Goal: Task Accomplishment & Management: Complete application form

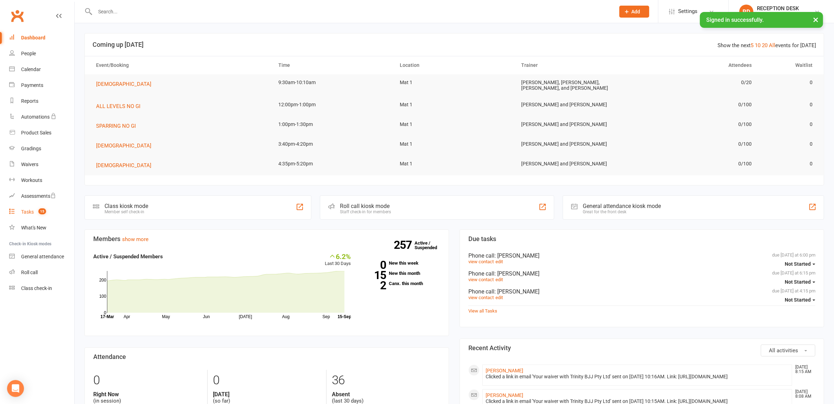
click at [23, 216] on link "Tasks 15" at bounding box center [41, 212] width 65 height 16
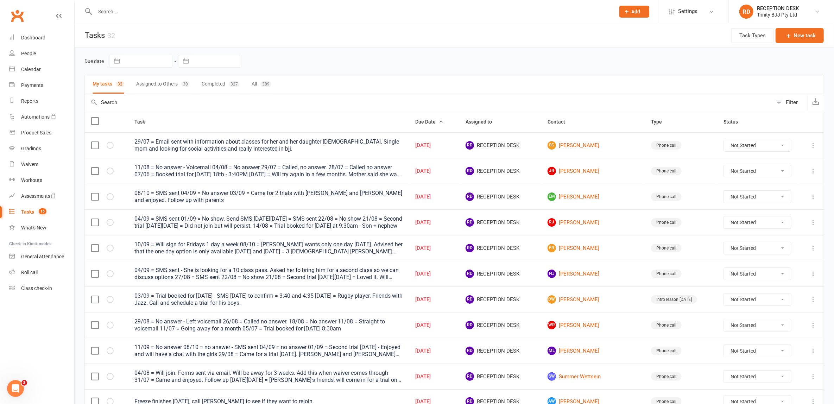
click at [187, 60] on button "button" at bounding box center [185, 61] width 13 height 12
select select "7"
select select "2025"
select select "8"
select select "2025"
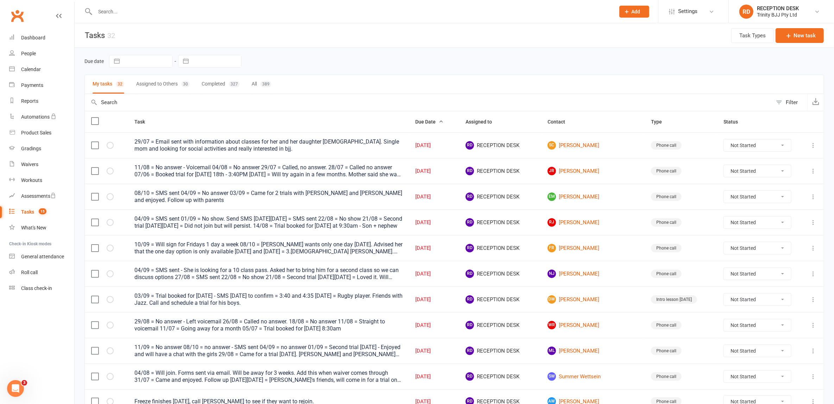
select select "9"
select select "2025"
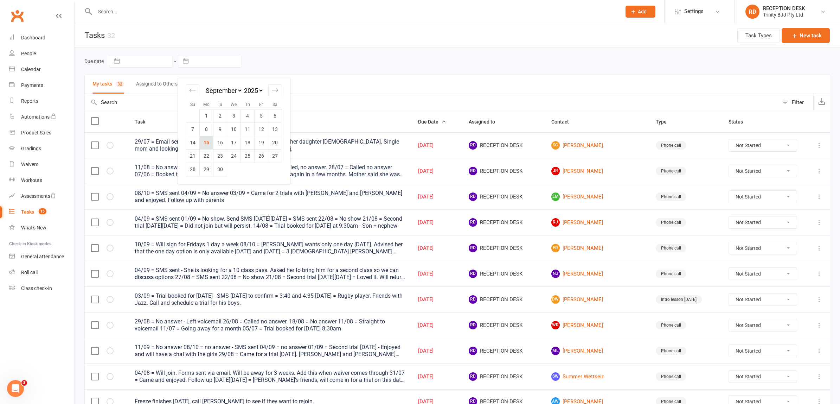
click at [208, 138] on td "15" at bounding box center [207, 142] width 14 height 13
type input "[DATE]"
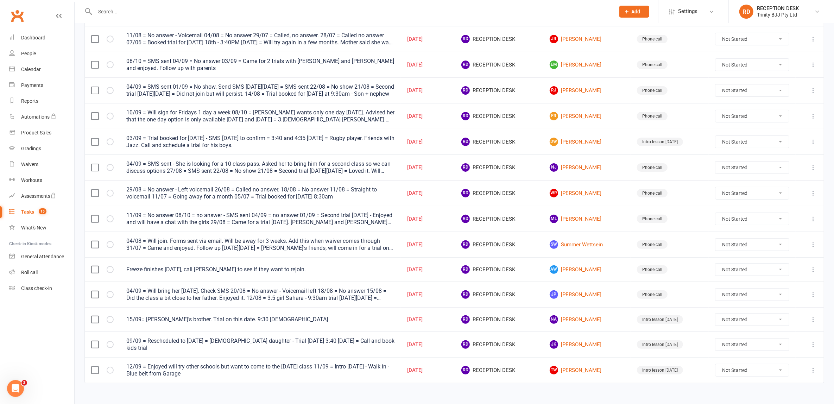
scroll to position [138, 0]
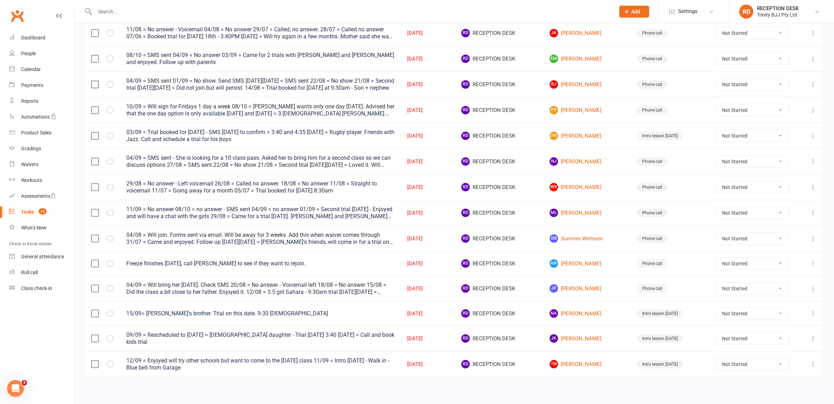
click at [740, 260] on select "Not Started In Progress Waiting Complete" at bounding box center [752, 263] width 74 height 12
click at [715, 257] on select "Not Started In Progress Waiting Complete" at bounding box center [752, 263] width 74 height 12
select select "unstarted"
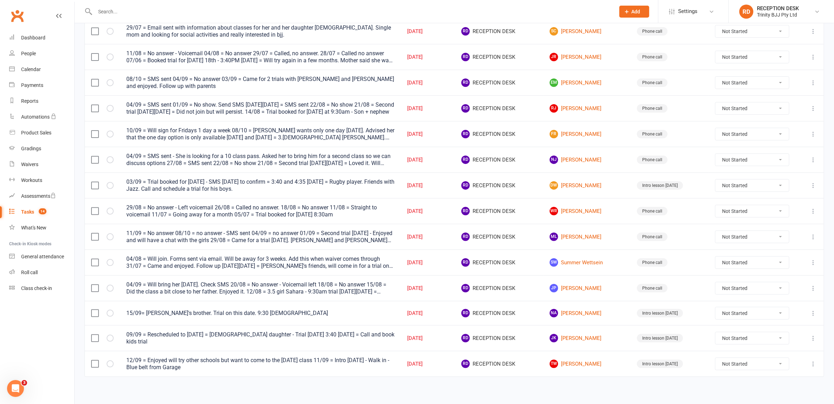
scroll to position [0, 0]
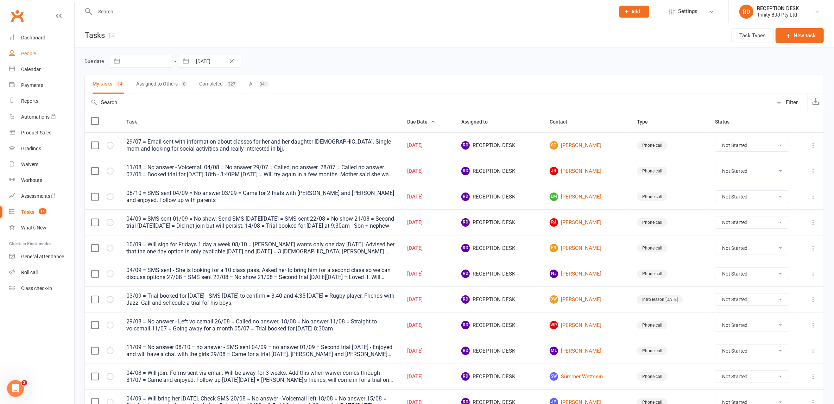
click at [33, 55] on div "People" at bounding box center [28, 54] width 15 height 6
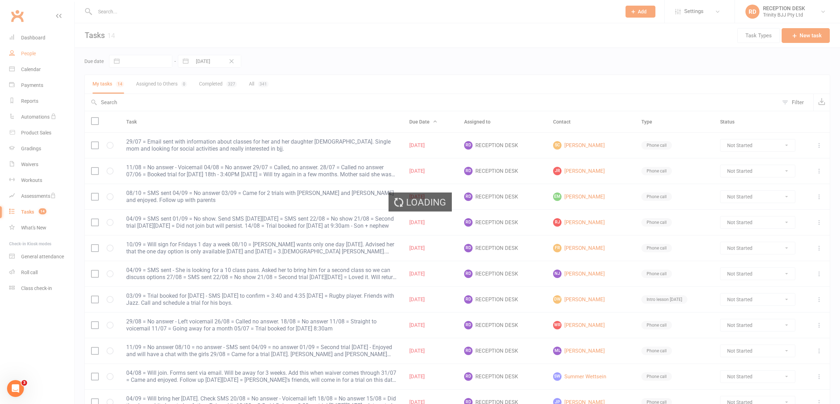
select select "100"
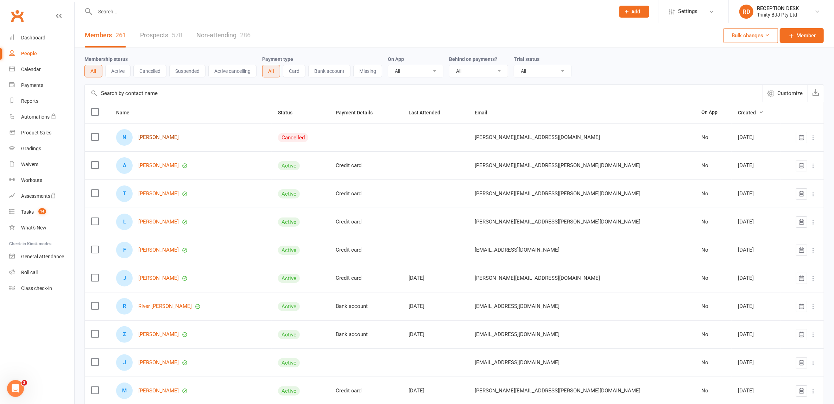
click at [166, 138] on link "[PERSON_NAME]" at bounding box center [158, 137] width 40 height 6
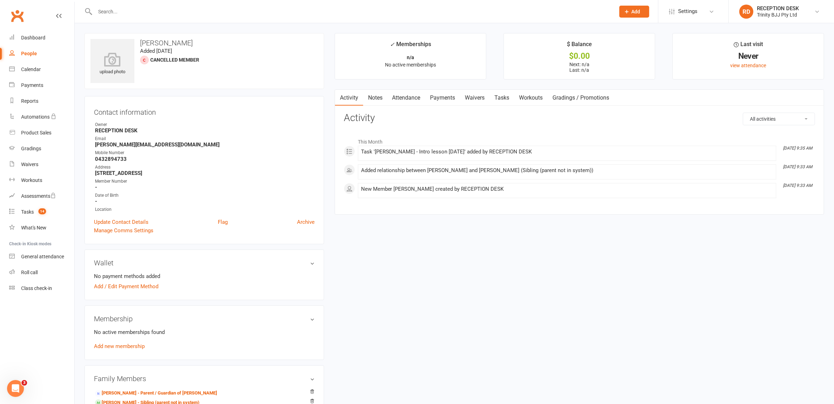
click at [24, 53] on div "People" at bounding box center [29, 54] width 16 height 6
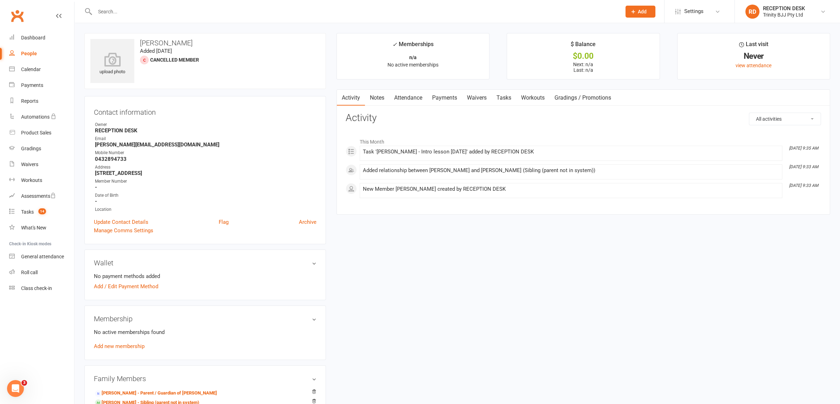
select select "100"
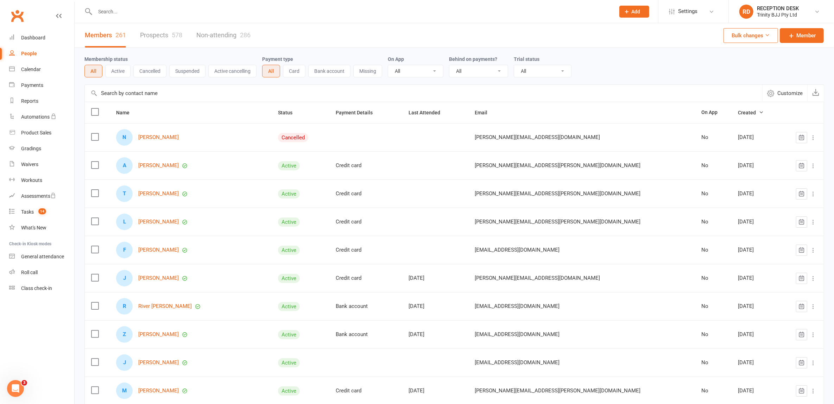
click at [159, 34] on link "Prospects 578" at bounding box center [161, 35] width 42 height 24
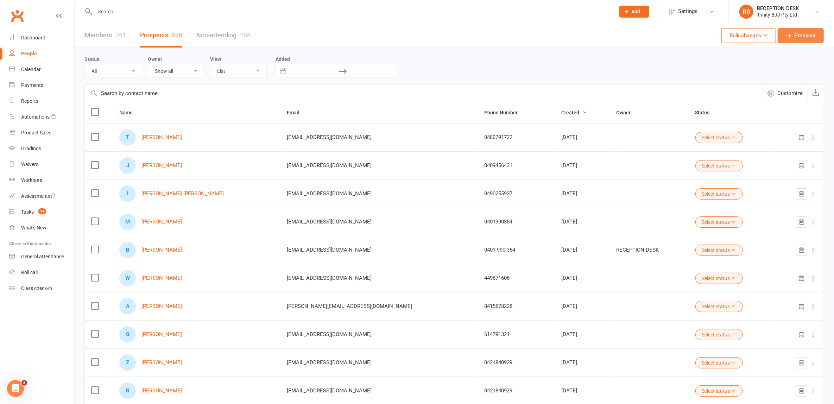
click at [804, 34] on span "Prospect" at bounding box center [804, 35] width 21 height 8
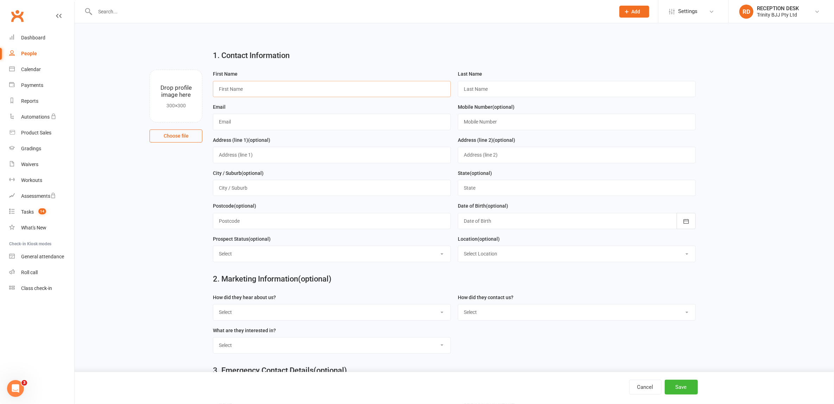
click at [260, 90] on input "text" at bounding box center [332, 89] width 238 height 16
type input "[PERSON_NAME]"
type input "Cassim"
type input "[EMAIL_ADDRESS][DOMAIN_NAME]"
click at [494, 123] on input "text" at bounding box center [577, 122] width 238 height 16
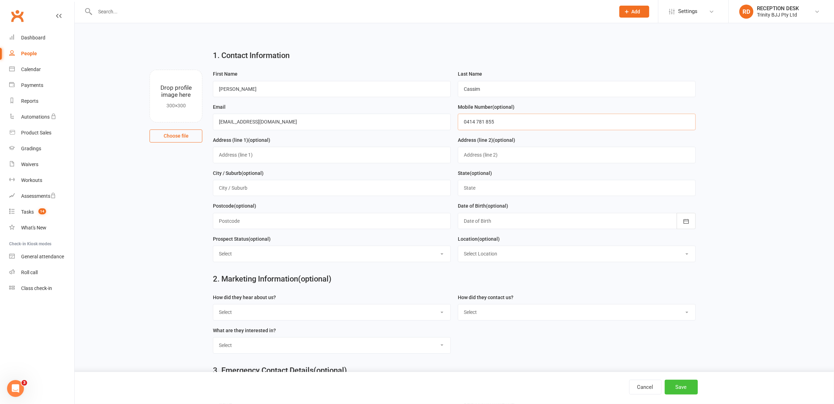
type input "0414 781 855"
click at [688, 390] on button "Save" at bounding box center [680, 387] width 33 height 15
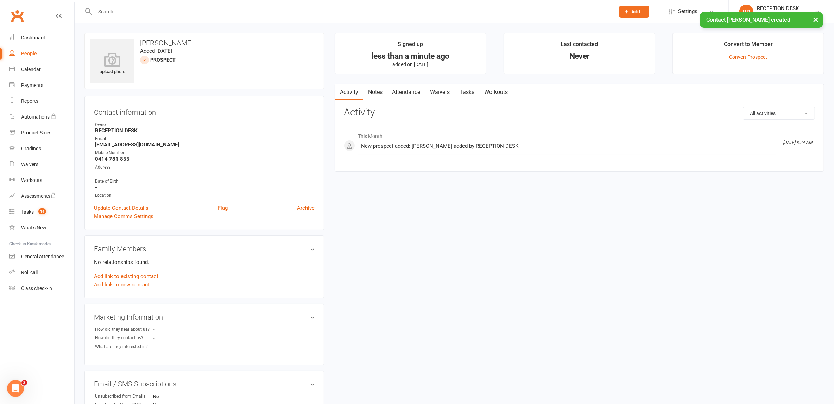
click at [465, 87] on link "Tasks" at bounding box center [467, 92] width 25 height 16
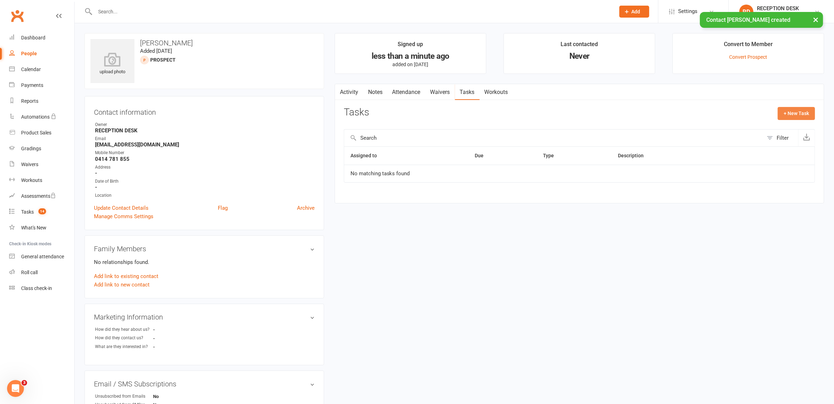
click at [799, 110] on button "+ New Task" at bounding box center [795, 113] width 37 height 13
select select "53742"
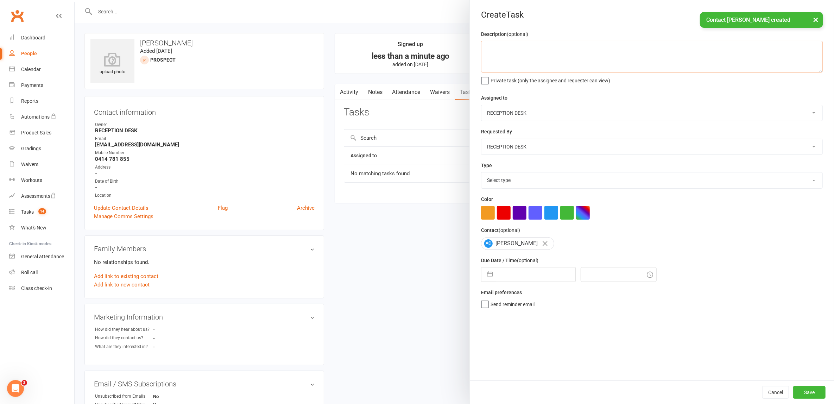
click at [560, 56] on textarea at bounding box center [652, 57] width 342 height 32
type textarea "15/09 = Trial booked for Wed. [PERSON_NAME] is friends with [PERSON_NAME]"
click at [502, 179] on select "Select type E-mail In person Intro lesson [DATE] Meeting Phone call Add new tas…" at bounding box center [651, 179] width 341 height 15
select select "30477"
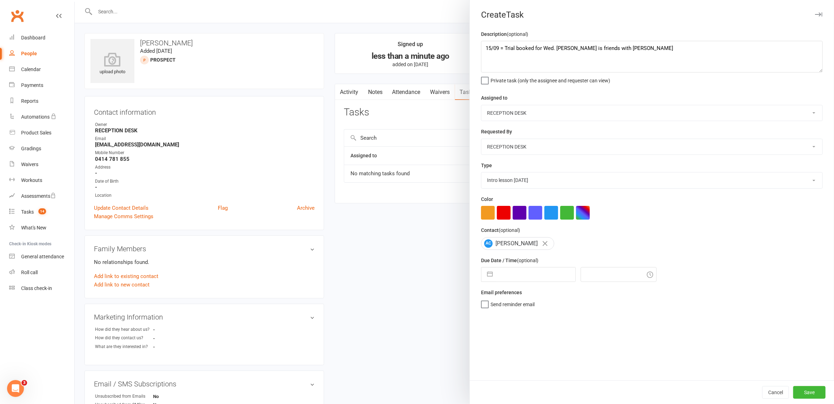
click at [481, 172] on select "Select type E-mail In person Intro lesson [DATE] Meeting Phone call Add new tas…" at bounding box center [651, 179] width 341 height 15
click at [485, 273] on button "button" at bounding box center [489, 274] width 13 height 14
select select "7"
select select "2025"
select select "8"
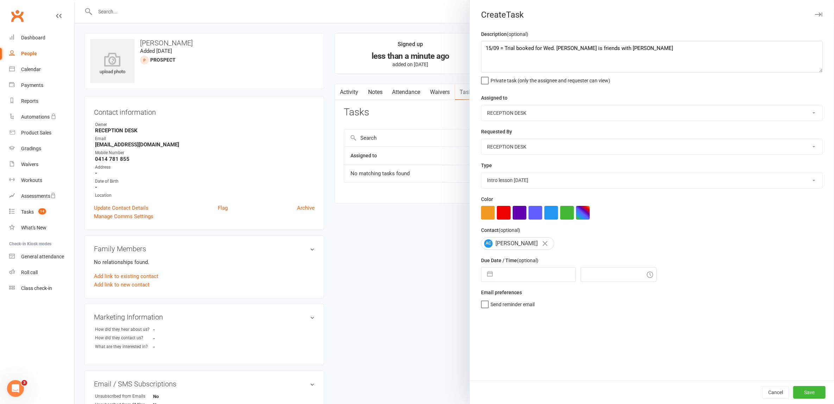
select select "2025"
select select "9"
select select "2025"
click at [533, 356] on td "17" at bounding box center [537, 354] width 14 height 13
type input "[DATE]"
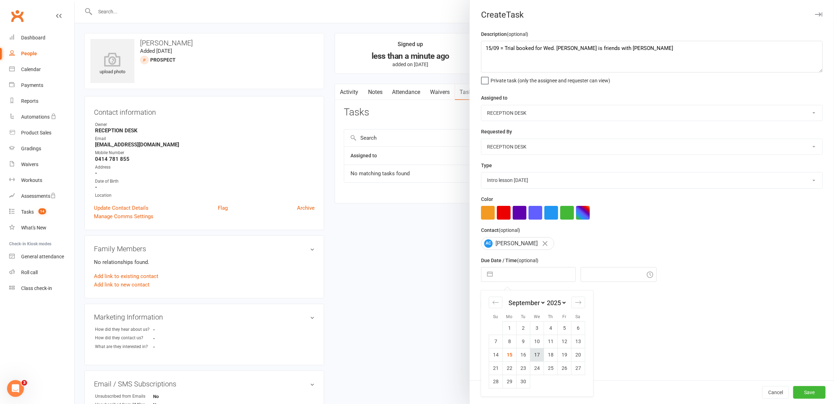
type input "8:30am"
click at [810, 390] on button "Save" at bounding box center [809, 392] width 32 height 13
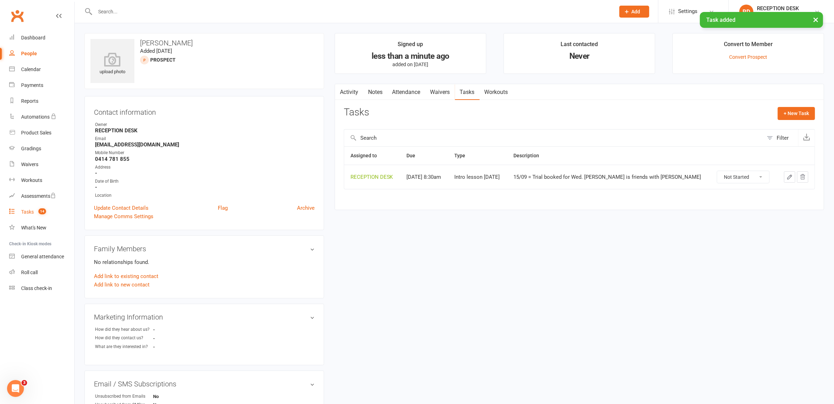
click at [31, 215] on div "Tasks" at bounding box center [27, 212] width 13 height 6
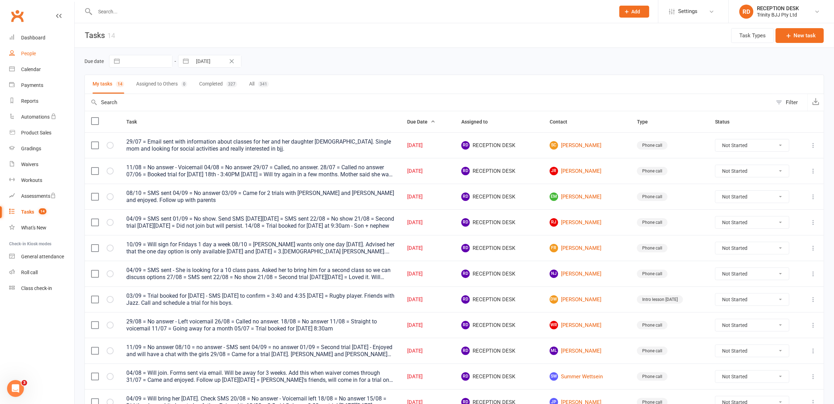
click at [29, 53] on div "People" at bounding box center [28, 54] width 15 height 6
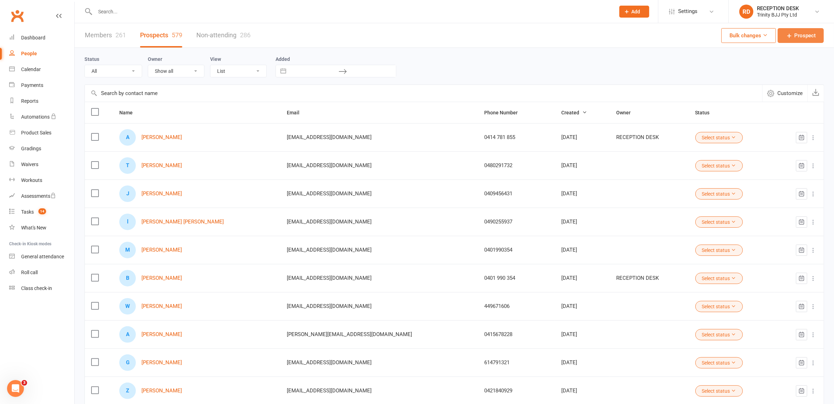
click at [799, 31] on span "Prospect" at bounding box center [804, 35] width 21 height 8
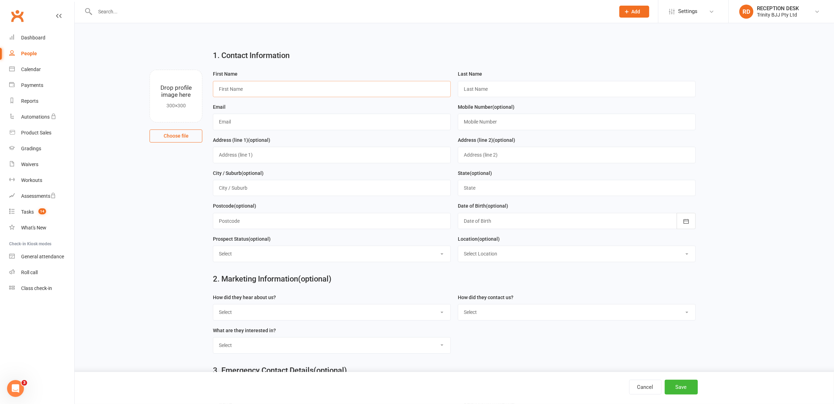
click at [279, 95] on input "text" at bounding box center [332, 89] width 238 height 16
type input "Carolina"
type input "Ensinas"
type input "[EMAIL_ADDRESS][DOMAIN_NAME]"
click at [504, 123] on input "text" at bounding box center [577, 122] width 238 height 16
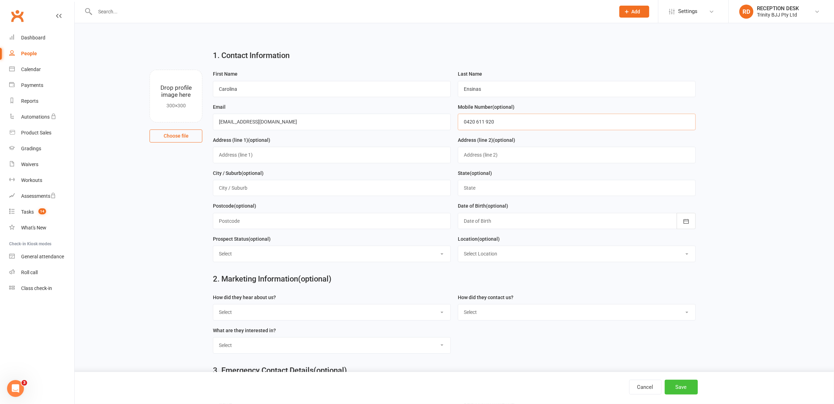
type input "0420 611 920"
click at [681, 385] on button "Save" at bounding box center [680, 387] width 33 height 15
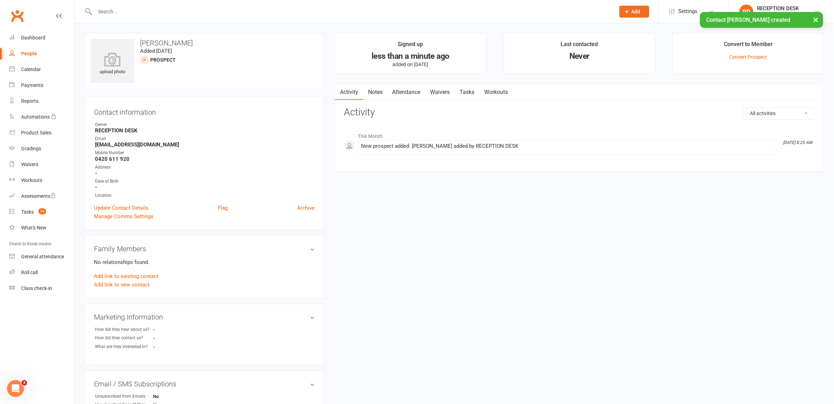
click at [468, 88] on link "Tasks" at bounding box center [467, 92] width 25 height 16
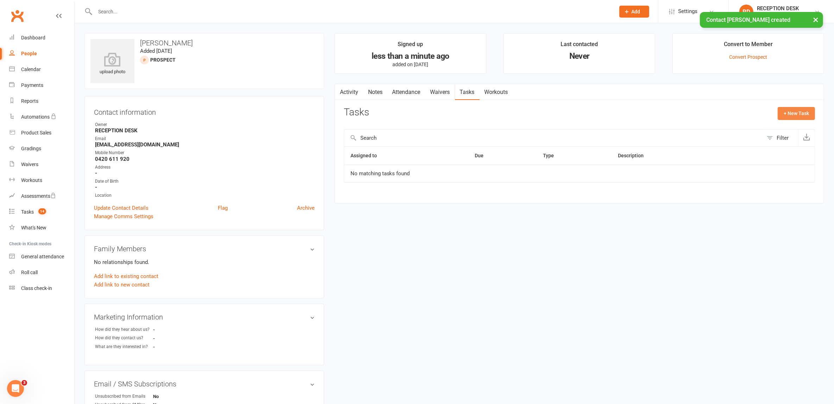
click at [794, 110] on button "+ New Task" at bounding box center [795, 113] width 37 height 13
select select "53742"
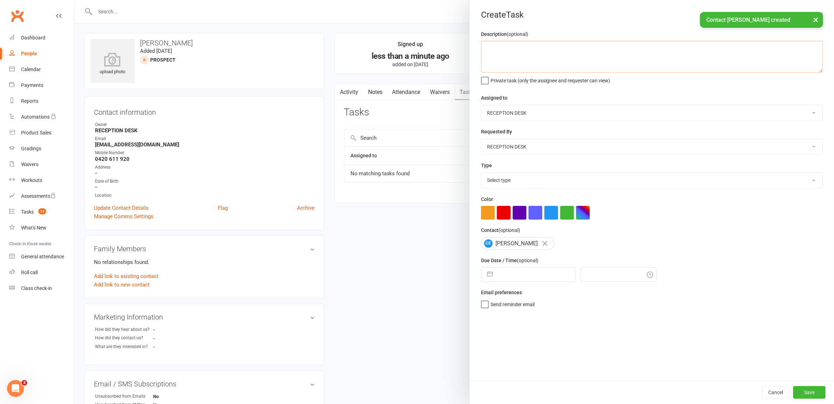
click at [498, 56] on textarea at bounding box center [652, 57] width 342 height 32
click at [513, 62] on textarea "15/09 =" at bounding box center [652, 57] width 342 height 32
paste textarea "I would love to come for a trial, for me and my [DEMOGRAPHIC_DATA] daughter. I …"
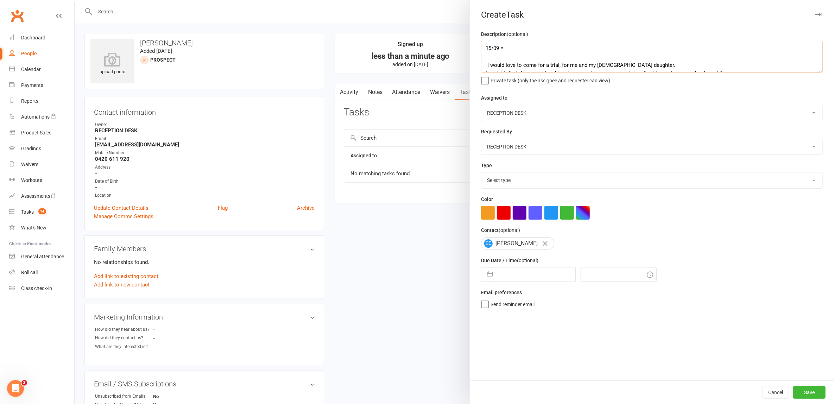
scroll to position [5, 0]
click at [534, 40] on div "Description (optional) 15/09 = "I would love to come for a trial, for me and my…" at bounding box center [652, 57] width 342 height 54
click at [534, 43] on textarea "15/09 = "I would love to come for a trial, for me and my [DEMOGRAPHIC_DATA] dau…" at bounding box center [652, 57] width 342 height 32
type textarea "15/09 = Call and schedule trial "I would love to come for a trial, for me and m…"
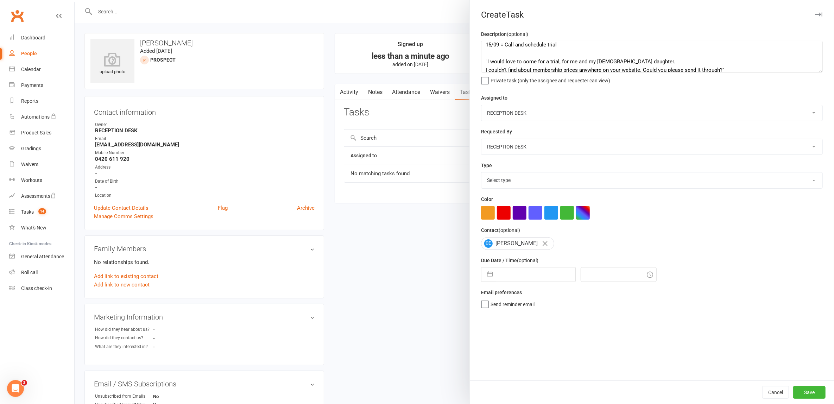
click at [522, 175] on select "Select type E-mail In person Intro lesson [DATE] Meeting Phone call Add new tas…" at bounding box center [651, 179] width 341 height 15
select select "28721"
click at [481, 172] on select "Select type E-mail In person Intro lesson [DATE] Meeting Phone call Add new tas…" at bounding box center [651, 179] width 341 height 15
click at [487, 273] on button "button" at bounding box center [489, 274] width 13 height 14
select select "7"
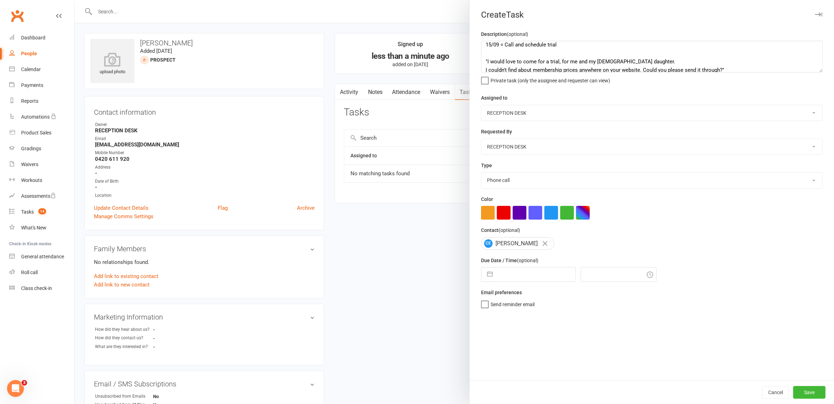
select select "2025"
select select "8"
select select "2025"
select select "9"
select select "2025"
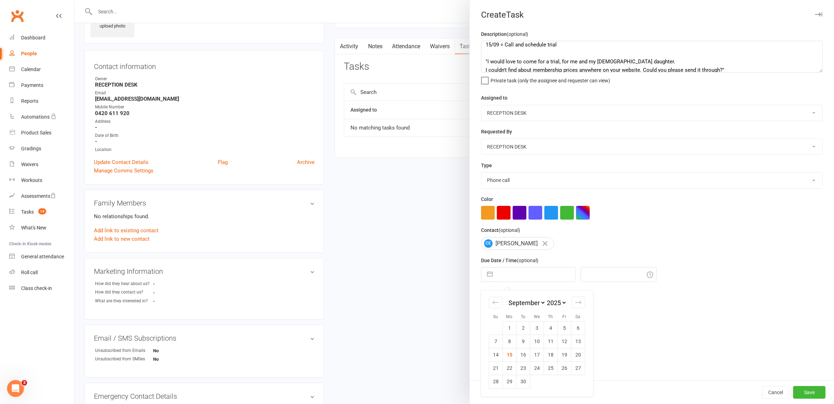
scroll to position [132, 0]
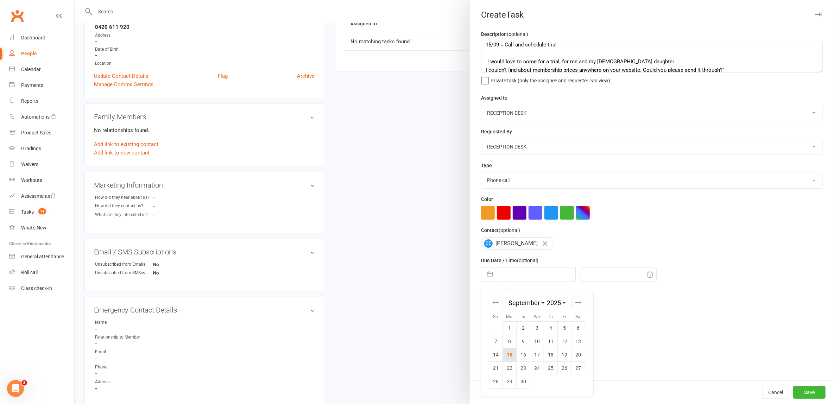
click at [503, 354] on td "15" at bounding box center [510, 354] width 14 height 13
type input "[DATE]"
click at [598, 273] on input "8:30am" at bounding box center [618, 274] width 76 height 15
click at [604, 278] on input "8:30am" at bounding box center [618, 274] width 76 height 15
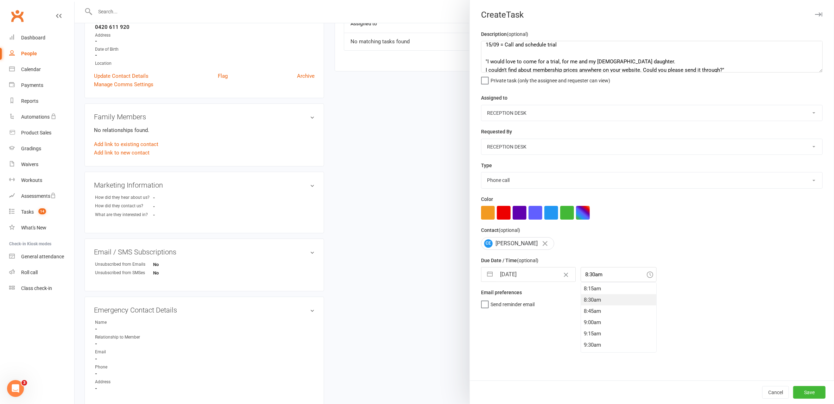
scroll to position [0, 0]
click at [632, 286] on div "Description (optional) 15/09 = Call and schedule trial "I would love to come fo…" at bounding box center [652, 205] width 364 height 350
click at [604, 275] on input "8:30am" at bounding box center [618, 274] width 76 height 15
click at [582, 291] on div "12:00am" at bounding box center [618, 287] width 75 height 11
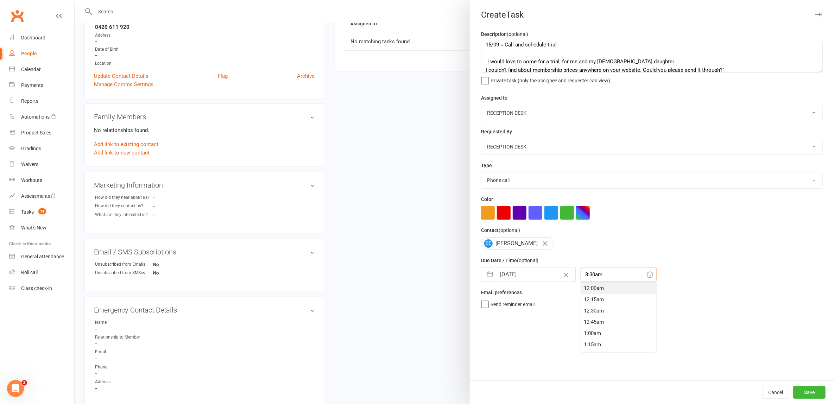
type input "12:00am"
drag, startPoint x: 807, startPoint y: 390, endPoint x: 792, endPoint y: 387, distance: 15.6
click at [808, 390] on button "Save" at bounding box center [809, 392] width 32 height 13
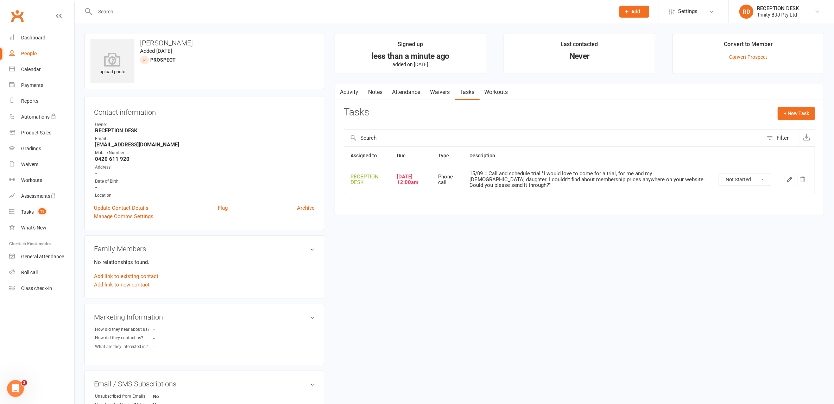
click at [29, 53] on div "People" at bounding box center [29, 54] width 16 height 6
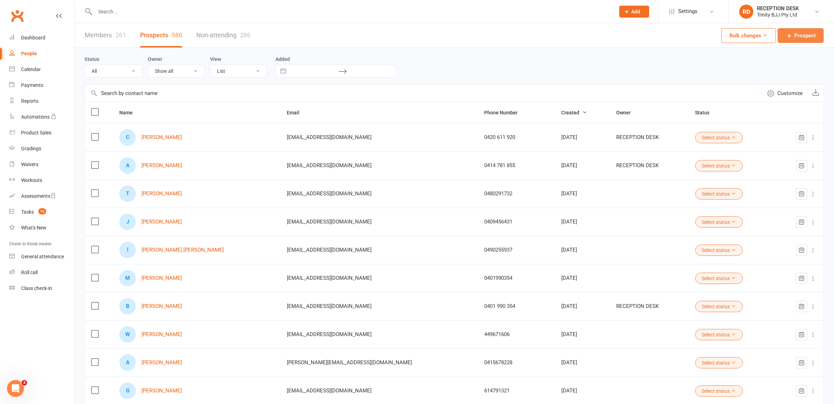
click at [793, 37] on link "Prospect" at bounding box center [800, 35] width 46 height 15
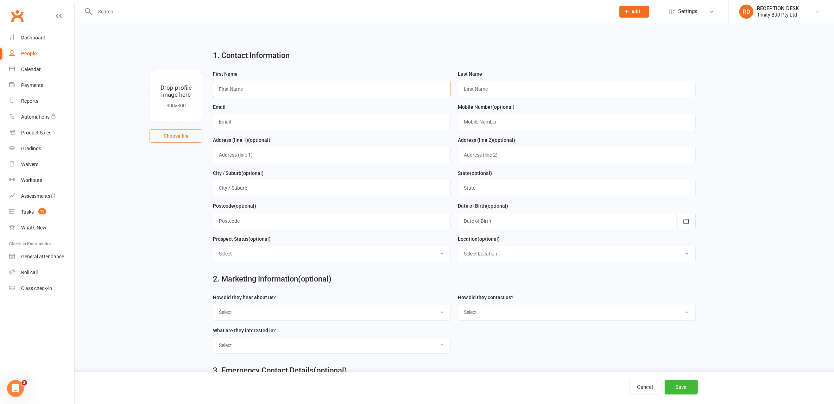
click at [262, 88] on input "text" at bounding box center [332, 89] width 238 height 16
paste input "[PERSON_NAME]"
click at [245, 86] on input "[PERSON_NAME]" at bounding box center [332, 89] width 238 height 16
type input "[PERSON_NAME]"
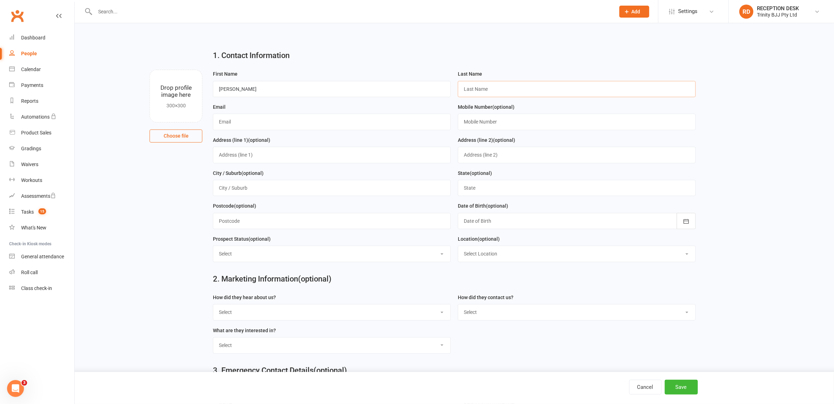
click at [523, 92] on input "text" at bounding box center [577, 89] width 238 height 16
paste input "[PERSON_NAME]"
type input "[PERSON_NAME]"
click at [259, 122] on input "text" at bounding box center [332, 122] width 238 height 16
paste input "[EMAIL_ADDRESS][DOMAIN_NAME]"
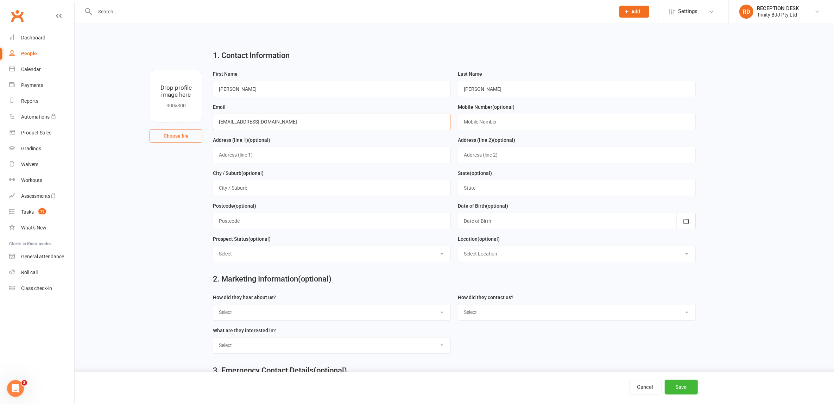
type input "[EMAIL_ADDRESS][DOMAIN_NAME]"
click at [496, 121] on input "text" at bounding box center [577, 122] width 238 height 16
paste input "0 4042 81016"
click at [469, 119] on input "0 4042 81016" at bounding box center [577, 122] width 238 height 16
type input "0404 281 016"
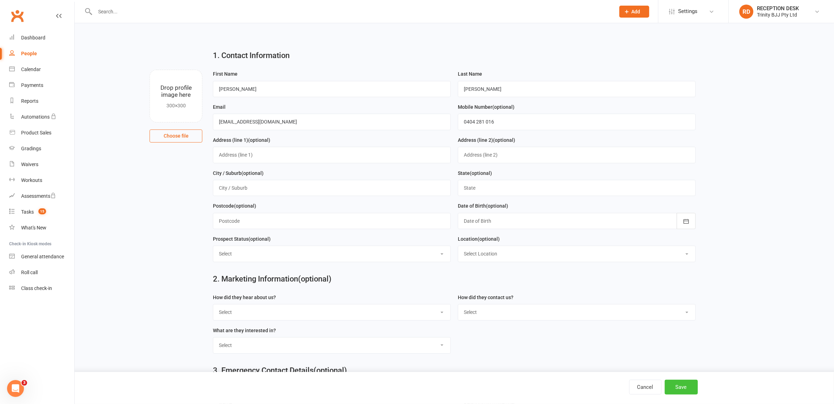
click at [678, 389] on button "Save" at bounding box center [680, 387] width 33 height 15
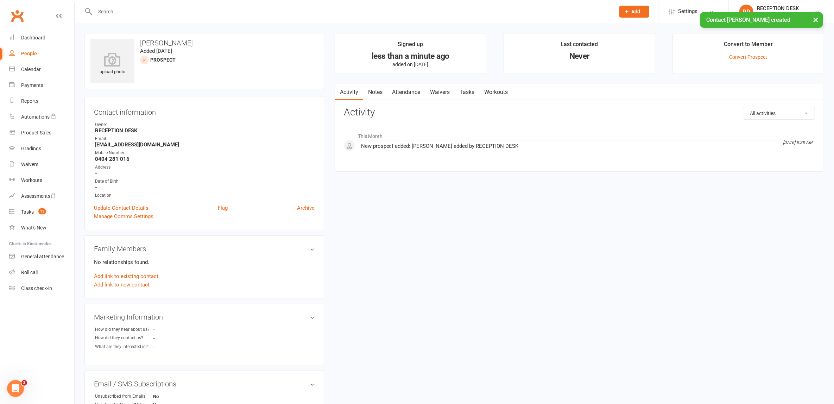
click at [469, 93] on link "Tasks" at bounding box center [467, 92] width 25 height 16
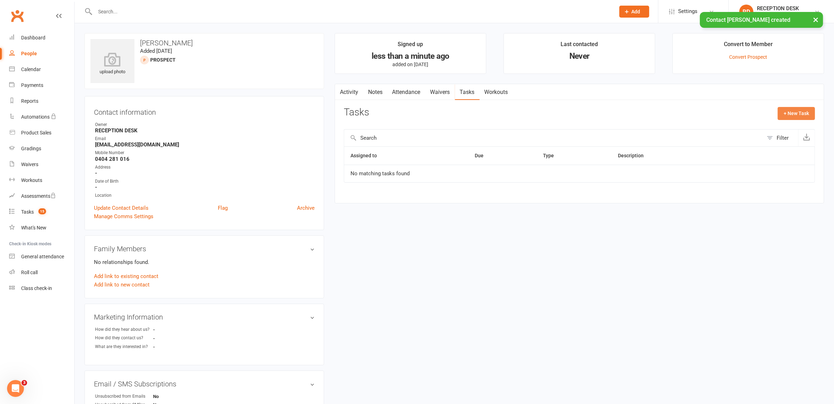
click at [803, 115] on button "+ New Task" at bounding box center [795, 113] width 37 height 13
select select "53742"
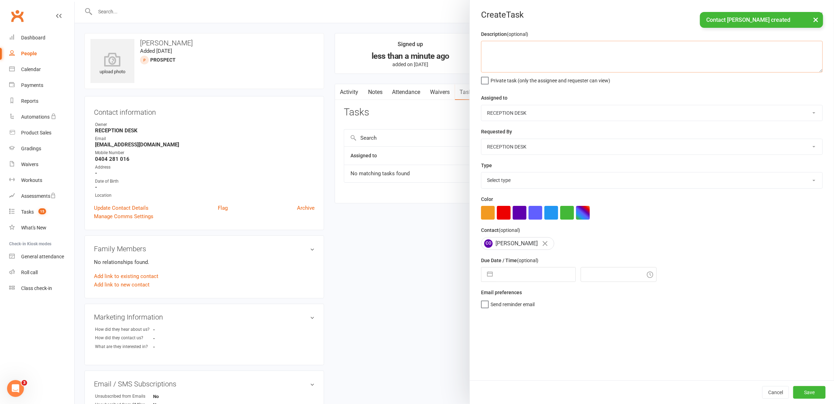
click at [543, 52] on textarea at bounding box center [652, 57] width 342 height 32
click at [570, 50] on textarea "15/09 = Interested in kids classes. [DATE]" at bounding box center [652, 57] width 342 height 32
click at [531, 47] on textarea "15/09 = Interested in kids classes." at bounding box center [652, 57] width 342 height 32
paste textarea "[DATE]"
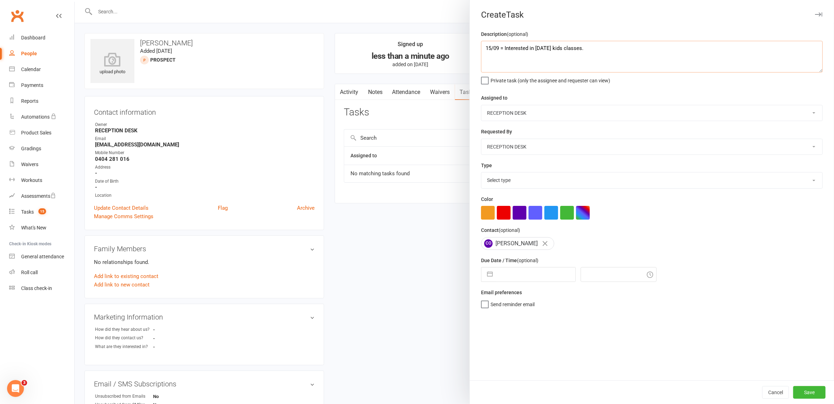
click at [597, 47] on textarea "15/09 = Interested in [DATE] kids classes." at bounding box center [652, 57] width 342 height 32
click at [630, 60] on textarea "15/09 = Interested in [DATE] kids classes. Call and shedule" at bounding box center [652, 57] width 342 height 32
click at [606, 47] on textarea "15/09 = Interested in [DATE] kids classes. Call and shedule" at bounding box center [652, 57] width 342 height 32
type textarea "15/09 = Interested in [DATE] kids classes. Call and schedule"
click at [499, 270] on input "text" at bounding box center [535, 274] width 79 height 14
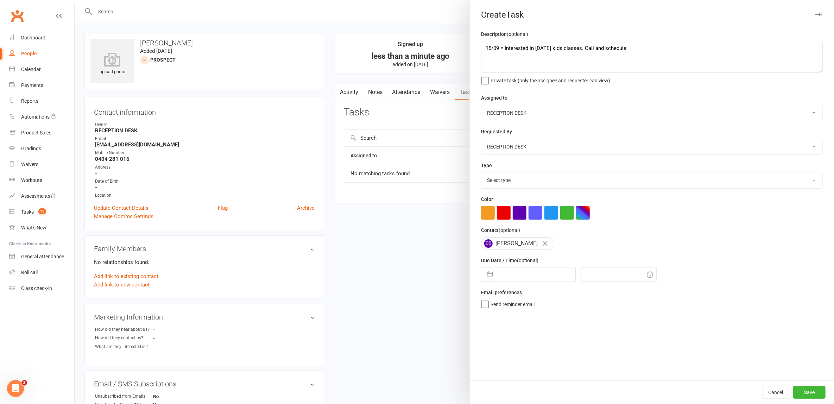
select select "7"
select select "2025"
select select "8"
select select "2025"
select select "9"
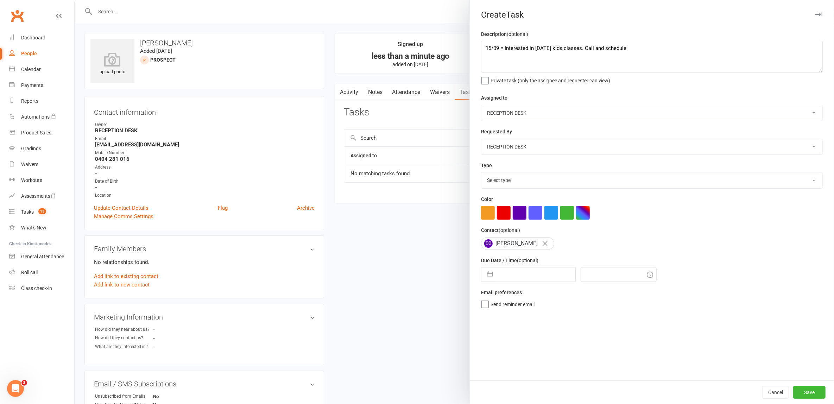
select select "2025"
click at [504, 356] on td "15" at bounding box center [510, 354] width 14 height 13
type input "[DATE]"
click at [608, 271] on input "8:30am" at bounding box center [618, 274] width 76 height 15
click at [634, 294] on div "Email preferences Send reminder email" at bounding box center [652, 297] width 342 height 19
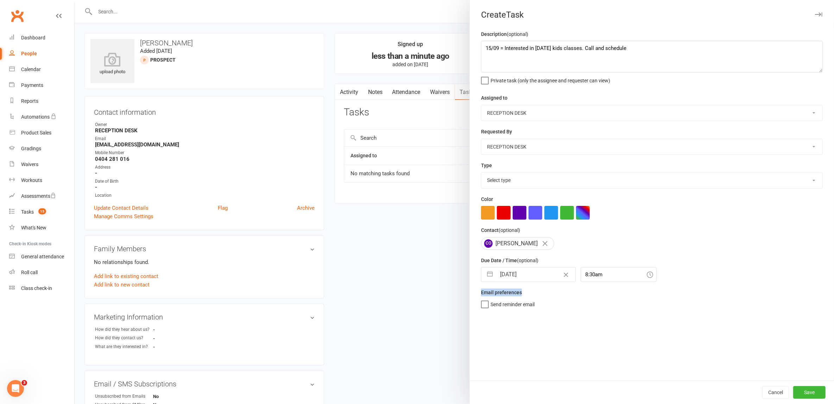
click at [634, 294] on div "Email preferences Send reminder email" at bounding box center [652, 297] width 342 height 19
click at [591, 275] on input "8:30am" at bounding box center [618, 274] width 76 height 15
drag, startPoint x: 631, startPoint y: 313, endPoint x: 632, endPoint y: 290, distance: 22.6
click at [599, 278] on input "8:30am" at bounding box center [618, 274] width 76 height 15
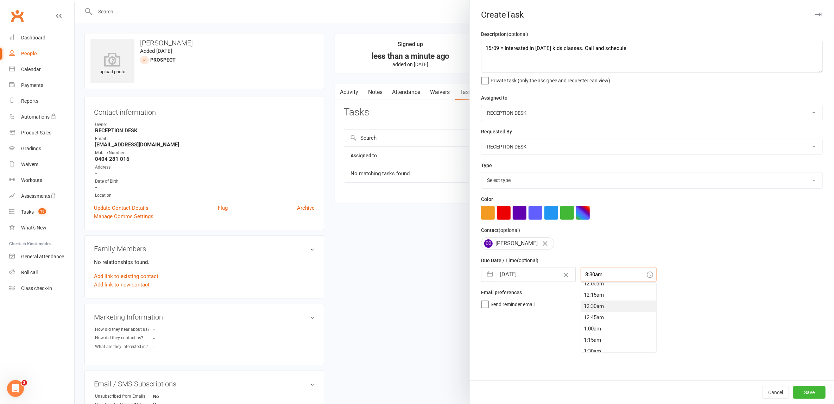
scroll to position [0, 0]
click at [591, 292] on div "12:00am" at bounding box center [618, 287] width 75 height 11
type input "12:00am"
click at [801, 395] on button "Save" at bounding box center [809, 392] width 32 height 13
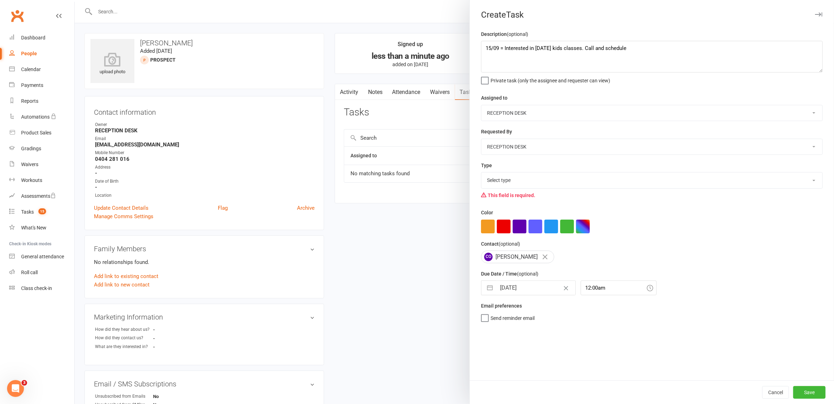
click at [520, 175] on select "Select type E-mail In person Intro lesson [DATE] Meeting Phone call Add new tas…" at bounding box center [651, 179] width 341 height 15
select select "28721"
click at [481, 172] on select "Select type E-mail In person Intro lesson [DATE] Meeting Phone call Add new tas…" at bounding box center [651, 179] width 341 height 15
drag, startPoint x: 795, startPoint y: 390, endPoint x: 772, endPoint y: 388, distance: 23.3
click at [796, 390] on button "Save" at bounding box center [809, 392] width 32 height 13
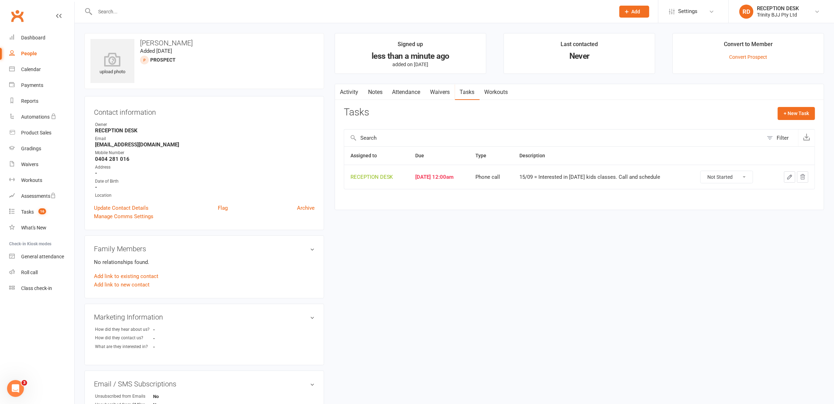
click at [30, 53] on div "People" at bounding box center [29, 54] width 16 height 6
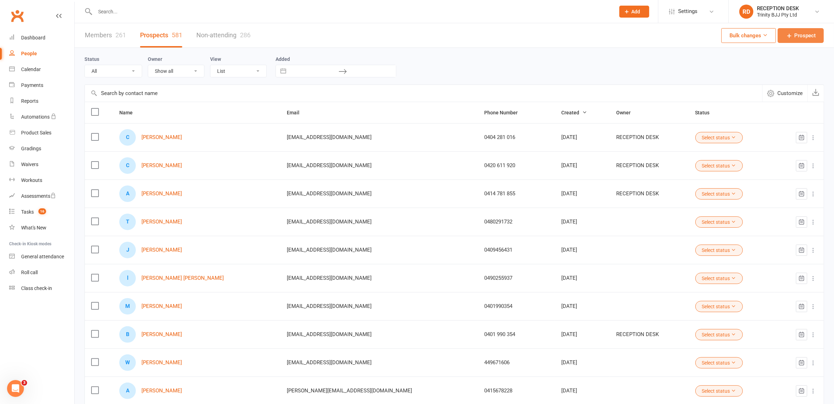
click at [799, 29] on link "Prospect" at bounding box center [800, 35] width 46 height 15
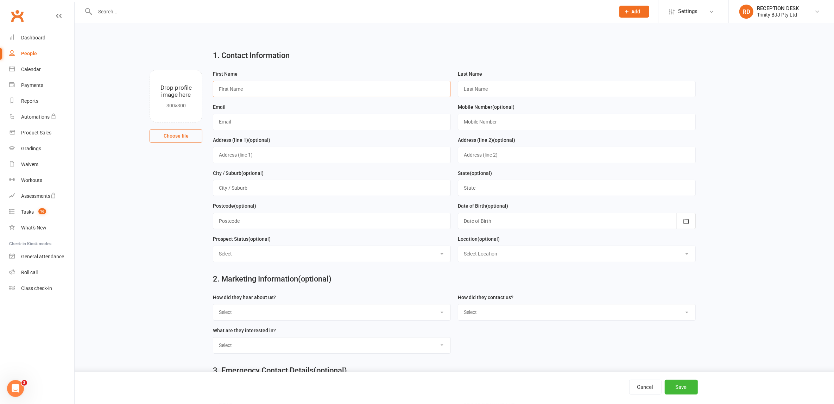
click at [264, 85] on input "text" at bounding box center [332, 89] width 238 height 16
paste input "[PERSON_NAME]"
click at [243, 87] on input "[PERSON_NAME]" at bounding box center [332, 89] width 238 height 16
type input "Szilvia"
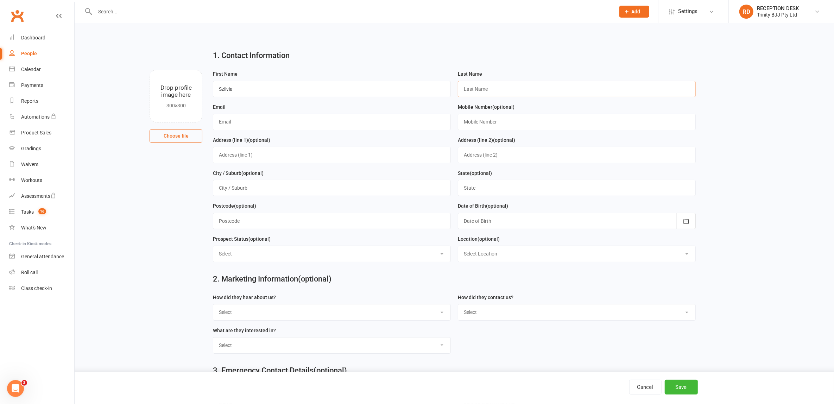
drag, startPoint x: 477, startPoint y: 86, endPoint x: 476, endPoint y: 90, distance: 4.7
click at [478, 86] on input "text" at bounding box center [577, 89] width 238 height 16
paste input "Tomordi"
type input "Tomordi"
click at [249, 126] on input "text" at bounding box center [332, 122] width 238 height 16
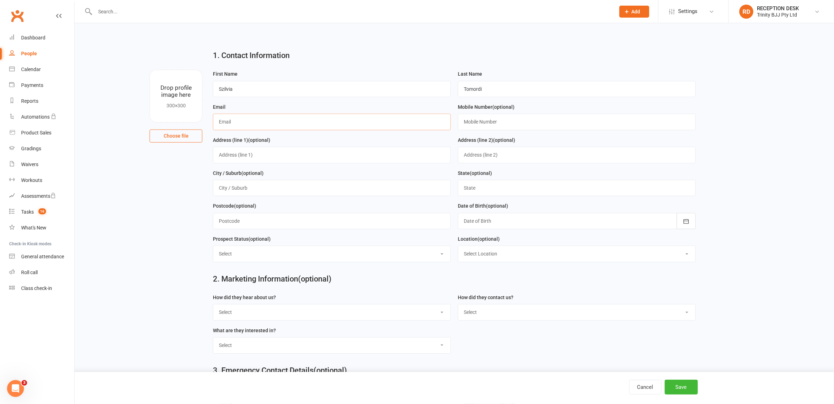
paste input "[EMAIL_ADDRESS][DOMAIN_NAME]"
type input "[EMAIL_ADDRESS][DOMAIN_NAME]"
click at [500, 122] on input "text" at bounding box center [577, 122] width 238 height 16
paste input "0 4526 33477"
click at [469, 119] on input "0 4526 33477" at bounding box center [577, 122] width 238 height 16
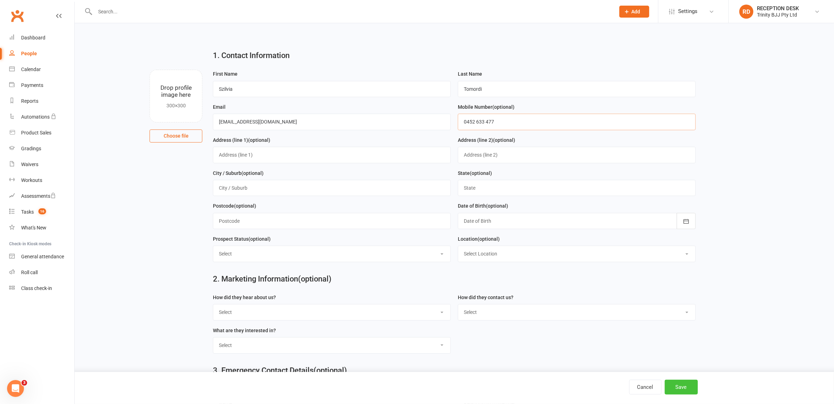
type input "0452 633 477"
click at [689, 388] on button "Save" at bounding box center [680, 387] width 33 height 15
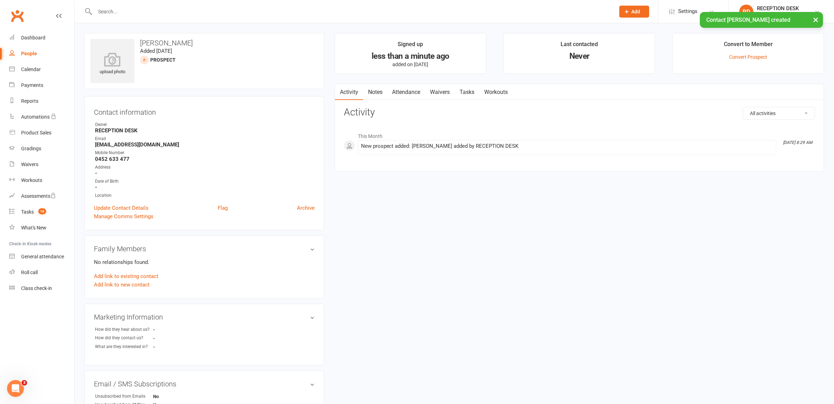
click at [468, 94] on link "Tasks" at bounding box center [467, 92] width 25 height 16
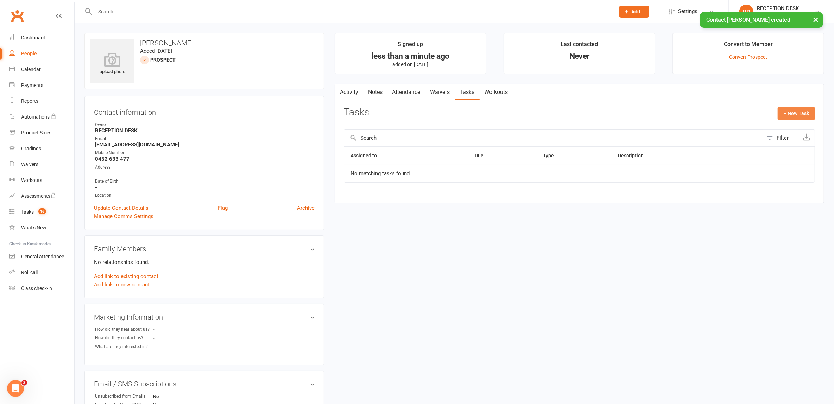
click at [798, 115] on button "+ New Task" at bounding box center [795, 113] width 37 height 13
select select "53742"
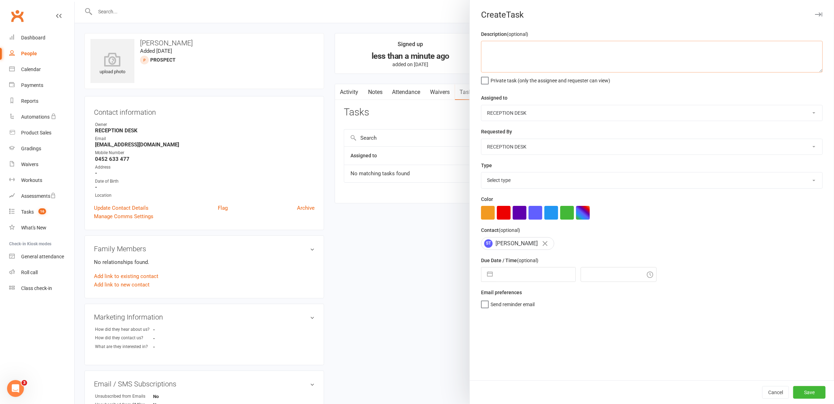
click at [609, 60] on textarea at bounding box center [652, 57] width 342 height 32
type textarea "15/09 = Interested in [DATE] classes. Call and schedule."
click at [524, 179] on select "Select type E-mail In person Intro lesson [DATE] Meeting Phone call Add new tas…" at bounding box center [651, 179] width 341 height 15
select select "28721"
click at [481, 172] on select "Select type E-mail In person Intro lesson [DATE] Meeting Phone call Add new tas…" at bounding box center [651, 179] width 341 height 15
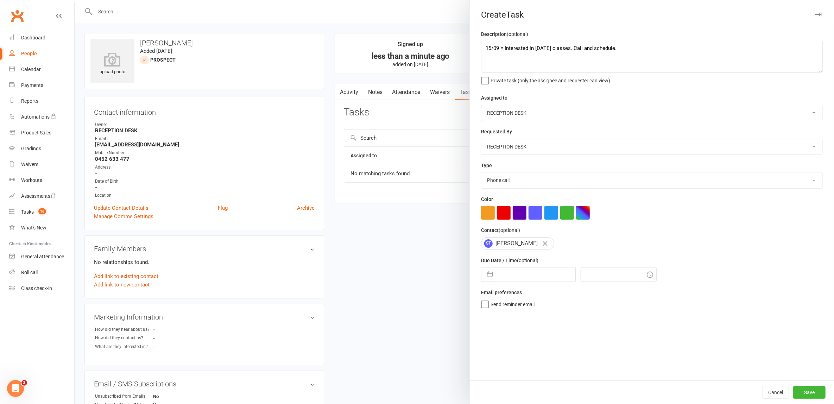
drag, startPoint x: 484, startPoint y: 271, endPoint x: 488, endPoint y: 276, distance: 7.0
click at [486, 272] on button "button" at bounding box center [489, 274] width 13 height 14
select select "7"
select select "2025"
select select "8"
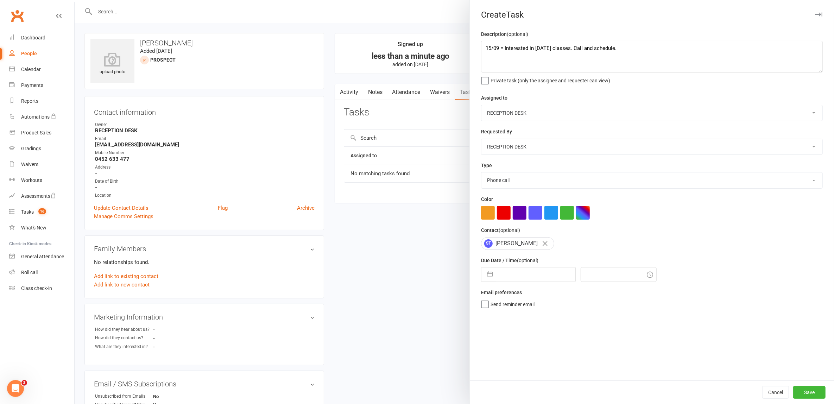
select select "2025"
select select "9"
select select "2025"
click at [509, 353] on td "15" at bounding box center [510, 354] width 14 height 13
type input "[DATE]"
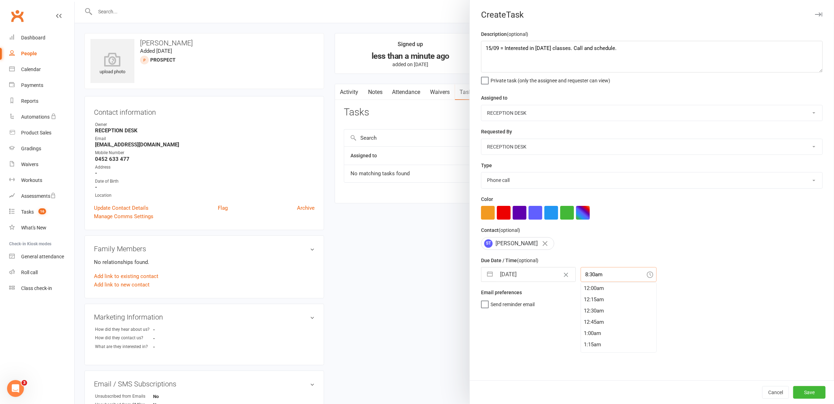
click at [607, 275] on input "8:30am" at bounding box center [618, 274] width 76 height 15
click at [596, 301] on div "12:15am" at bounding box center [618, 299] width 75 height 11
type input "12:15am"
click at [802, 392] on button "Save" at bounding box center [809, 392] width 32 height 13
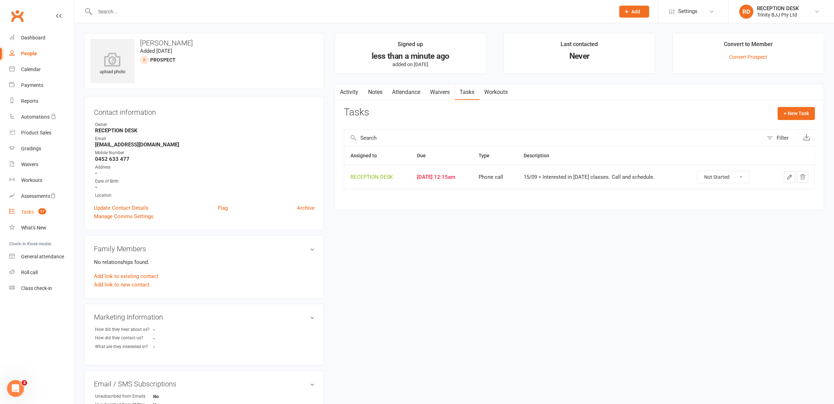
click at [26, 211] on div "Tasks" at bounding box center [27, 212] width 13 height 6
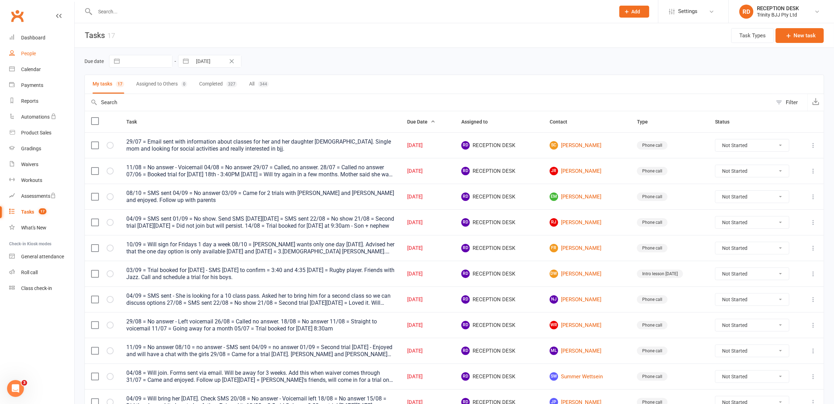
click at [32, 52] on div "People" at bounding box center [28, 54] width 15 height 6
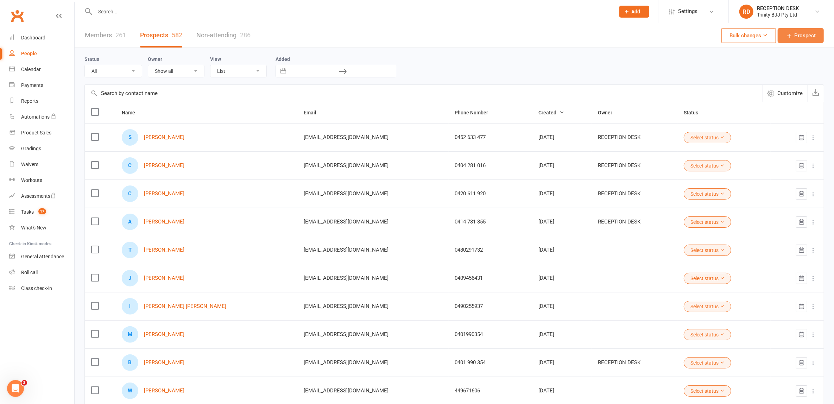
click at [790, 36] on icon at bounding box center [788, 35] width 7 height 7
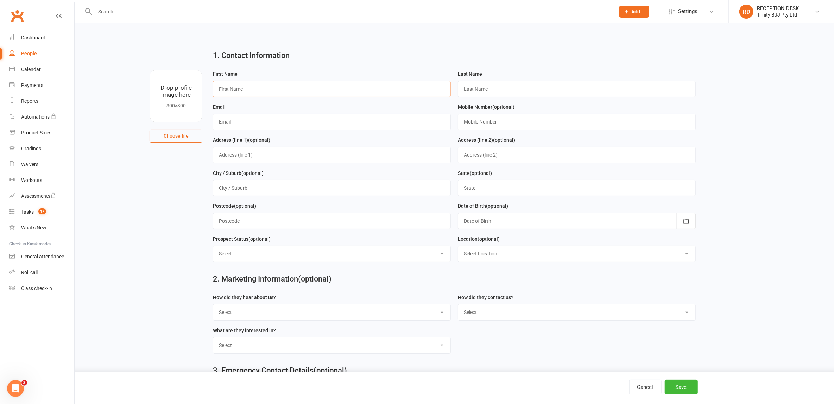
click at [287, 90] on input "text" at bounding box center [332, 89] width 238 height 16
paste input "Vittoris [PERSON_NAME]"
drag, startPoint x: 233, startPoint y: 89, endPoint x: 352, endPoint y: 88, distance: 119.2
click at [352, 88] on input "Vittoris [PERSON_NAME]" at bounding box center [332, 89] width 238 height 16
type input "Vittoria"
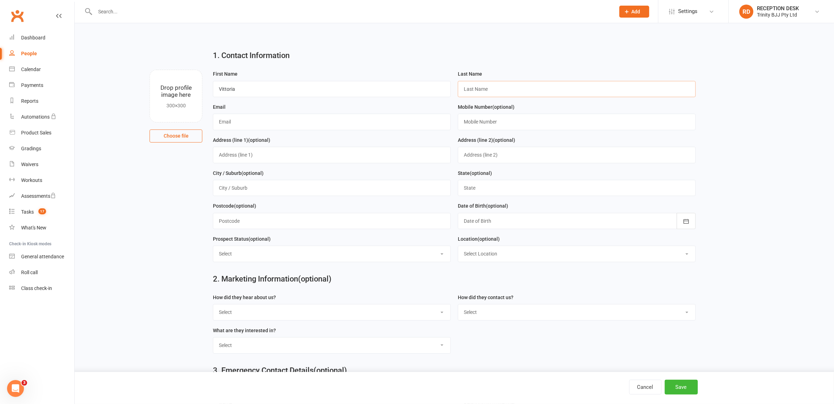
click at [492, 90] on input "text" at bounding box center [577, 89] width 238 height 16
paste input "s [PERSON_NAME]"
click at [472, 89] on input "s [PERSON_NAME]" at bounding box center [577, 89] width 238 height 16
drag, startPoint x: 466, startPoint y: 88, endPoint x: 493, endPoint y: 125, distance: 45.6
click at [467, 88] on input "s [PERSON_NAME]" at bounding box center [577, 89] width 238 height 16
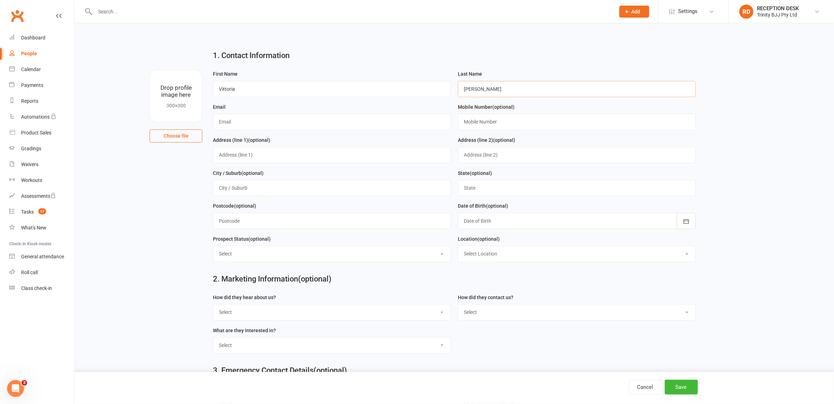
type input "[PERSON_NAME]"
click at [267, 121] on input "text" at bounding box center [332, 122] width 238 height 16
paste input "[EMAIL_ADDRESS][DOMAIN_NAME]"
type input "[EMAIL_ADDRESS][DOMAIN_NAME]"
click at [502, 120] on input "text" at bounding box center [577, 122] width 238 height 16
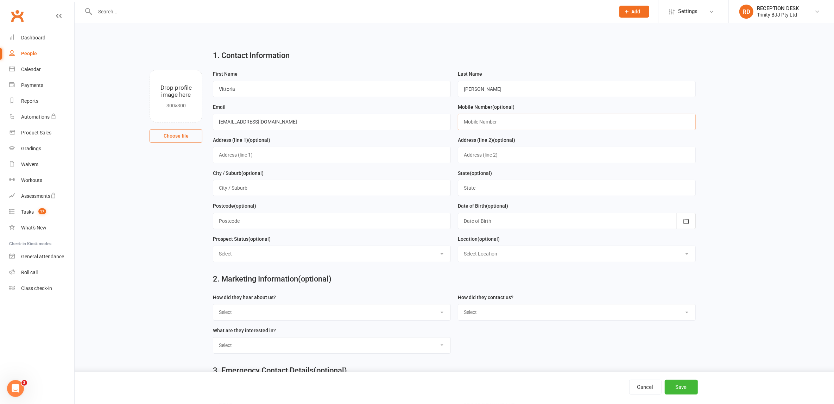
paste input "0 4041 54079"
click at [468, 121] on input "0 4041 54079" at bounding box center [577, 122] width 238 height 16
type input "0404 154 079"
click at [681, 386] on button "Save" at bounding box center [680, 387] width 33 height 15
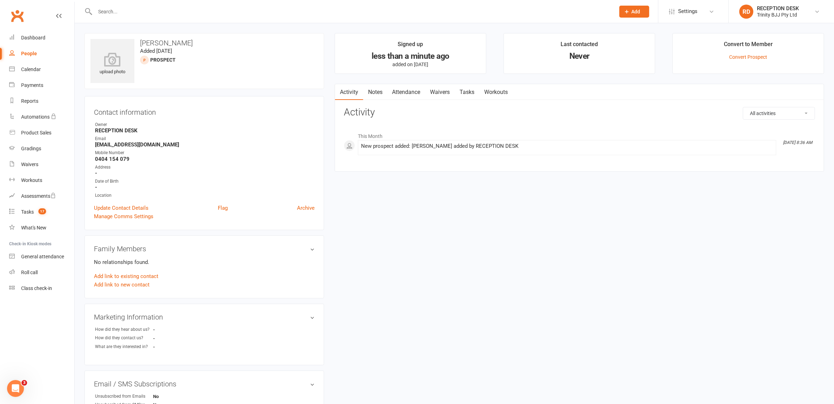
click at [471, 91] on link "Tasks" at bounding box center [467, 92] width 25 height 16
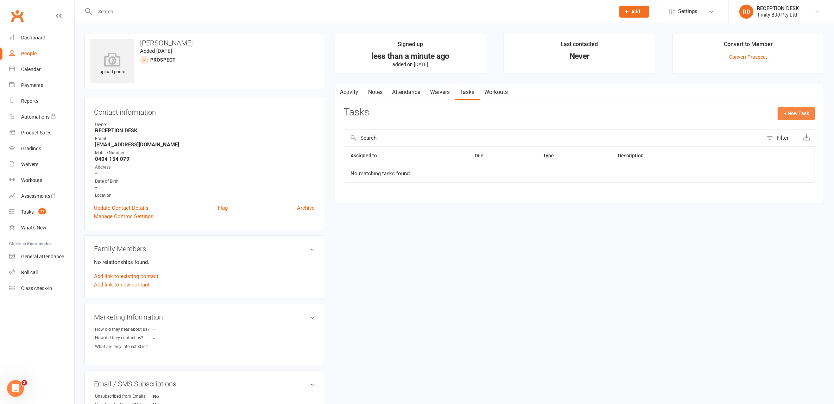
click at [808, 113] on button "+ New Task" at bounding box center [795, 113] width 37 height 13
select select "53742"
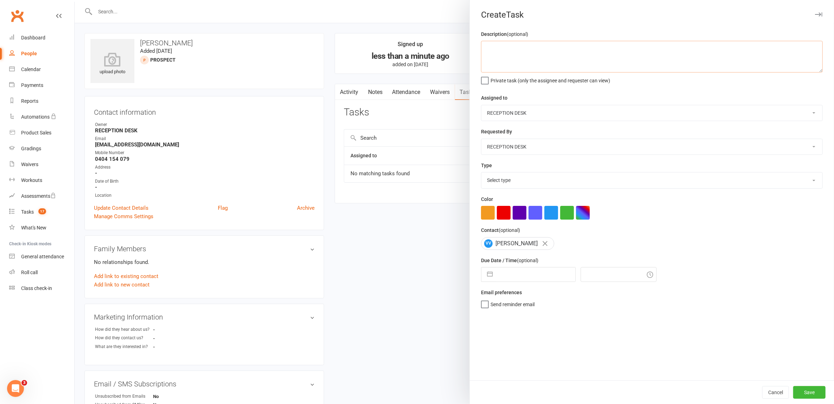
click at [668, 56] on textarea at bounding box center [652, 57] width 342 height 32
type textarea "15/09 = Trial booked for Wed. Women only class. Purple Belt"
click at [520, 180] on select "Select type E-mail In person Intro lesson [DATE] Meeting Phone call Add new tas…" at bounding box center [651, 179] width 341 height 15
select select "28721"
click at [481, 172] on select "Select type E-mail In person Intro lesson [DATE] Meeting Phone call Add new tas…" at bounding box center [651, 179] width 341 height 15
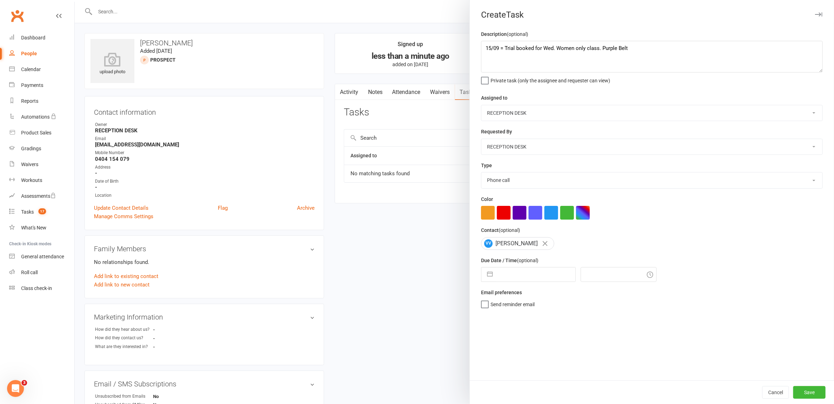
click at [489, 273] on button "button" at bounding box center [489, 274] width 13 height 14
select select "7"
select select "2025"
select select "8"
select select "2025"
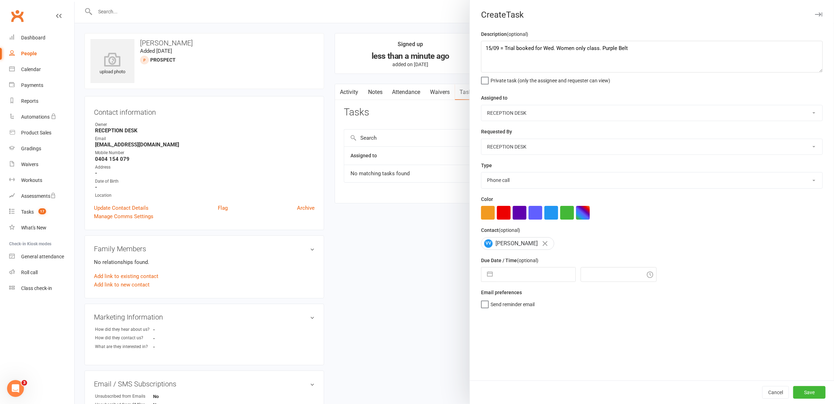
select select "9"
select select "2025"
click at [532, 352] on td "17" at bounding box center [537, 354] width 14 height 13
type input "[DATE]"
type input "8:45am"
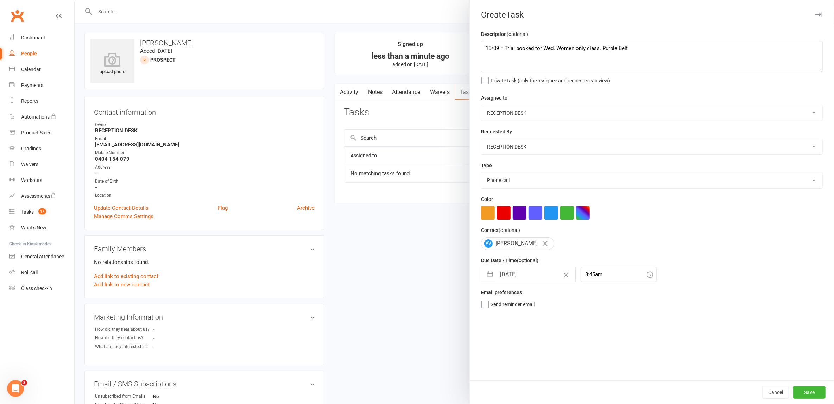
click at [523, 169] on div "Type E-mail In person Intro lesson [DATE] Meeting Phone call Add new task type" at bounding box center [652, 174] width 342 height 27
click at [520, 177] on select "E-mail In person Intro lesson [DATE] Meeting Phone call Add new task type" at bounding box center [651, 179] width 341 height 15
select select "30477"
click at [481, 172] on select "E-mail In person Intro lesson [DATE] Meeting Phone call Add new task type" at bounding box center [651, 179] width 341 height 15
drag, startPoint x: 793, startPoint y: 389, endPoint x: 781, endPoint y: 383, distance: 13.2
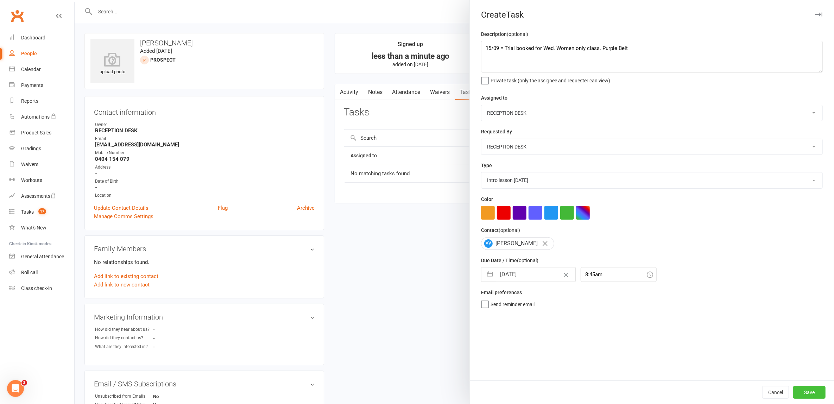
click at [794, 388] on button "Save" at bounding box center [809, 392] width 32 height 13
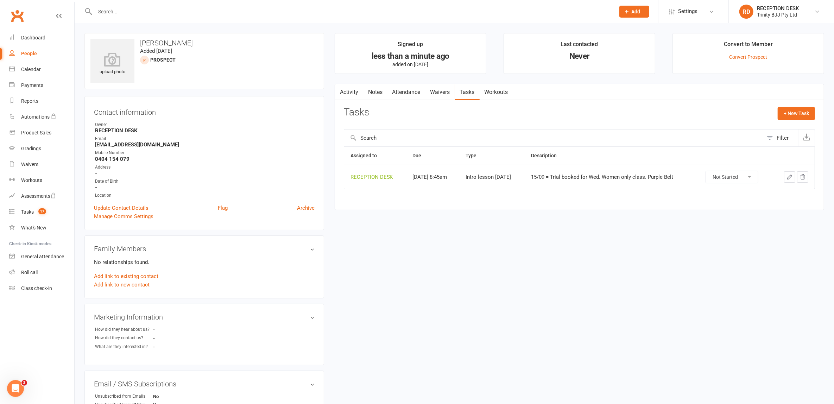
click at [24, 51] on div "People" at bounding box center [29, 54] width 16 height 6
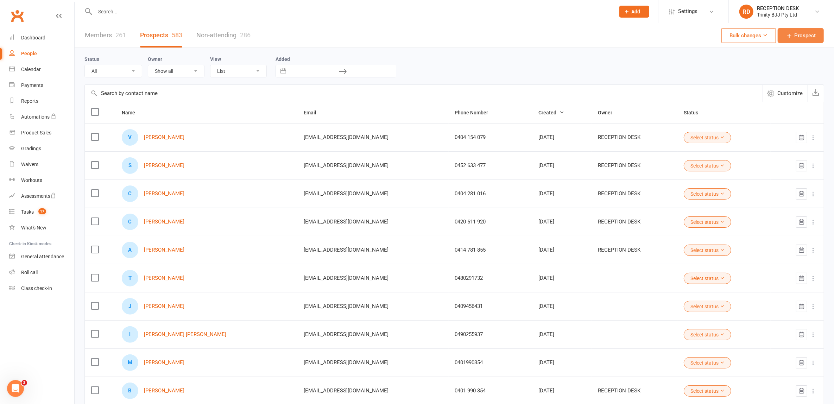
click at [814, 34] on span "Prospect" at bounding box center [804, 35] width 21 height 8
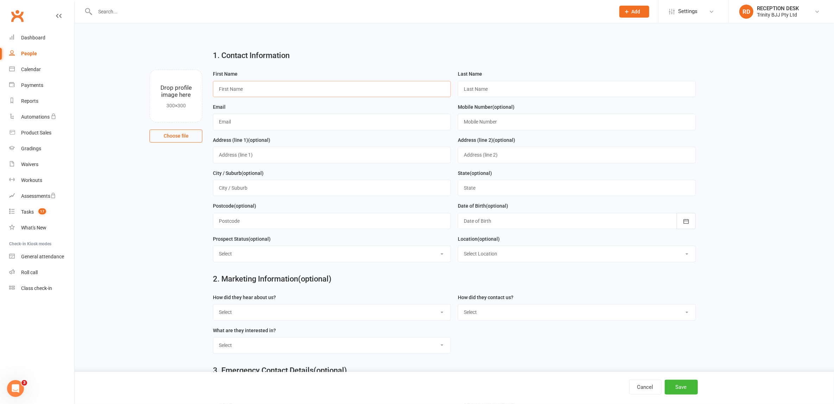
click at [261, 91] on input "text" at bounding box center [332, 89] width 238 height 16
paste input "[PERSON_NAME]"
click at [242, 87] on input "[PERSON_NAME]" at bounding box center [332, 89] width 238 height 16
type input "[PERSON_NAME]"
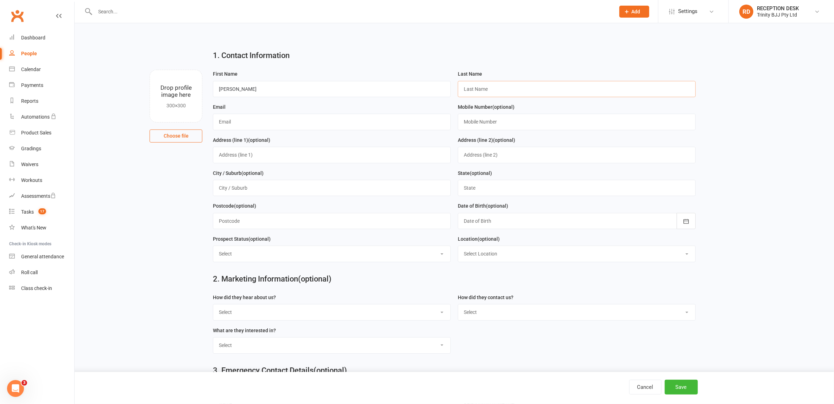
drag, startPoint x: 546, startPoint y: 91, endPoint x: 541, endPoint y: 95, distance: 6.3
click at [546, 91] on input "text" at bounding box center [577, 89] width 238 height 16
paste input "[PERSON_NAME]"
type input "[PERSON_NAME]"
click at [360, 125] on input "text" at bounding box center [332, 122] width 238 height 16
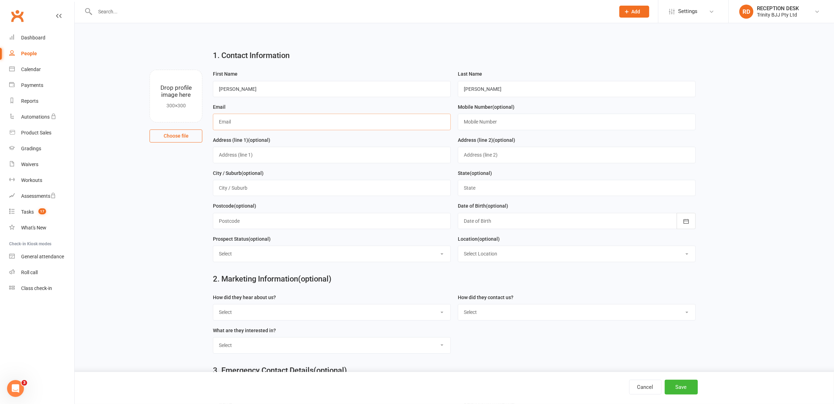
paste input "[EMAIL_ADDRESS][DOMAIN_NAME]"
type input "[EMAIL_ADDRESS][DOMAIN_NAME]"
click at [491, 122] on input "text" at bounding box center [577, 122] width 238 height 16
paste input "0 4512 70730 Select a Class: Adults BJJ"
drag, startPoint x: 562, startPoint y: 123, endPoint x: 493, endPoint y: 121, distance: 69.0
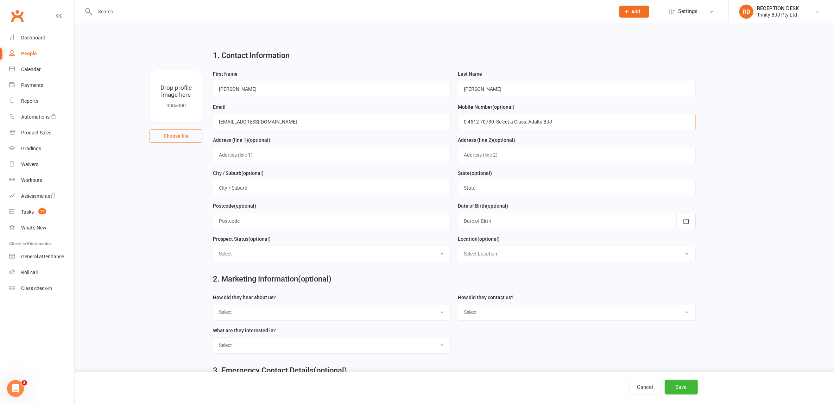
click at [493, 121] on input "0 4512 70730 Select a Class: Adults BJJ" at bounding box center [577, 122] width 238 height 16
click at [468, 121] on input "0 4512 70730" at bounding box center [577, 122] width 238 height 16
click at [474, 121] on input "04512 70730" at bounding box center [577, 122] width 238 height 16
click at [485, 119] on input "0451 270730" at bounding box center [577, 122] width 238 height 16
type input "0451 270 730"
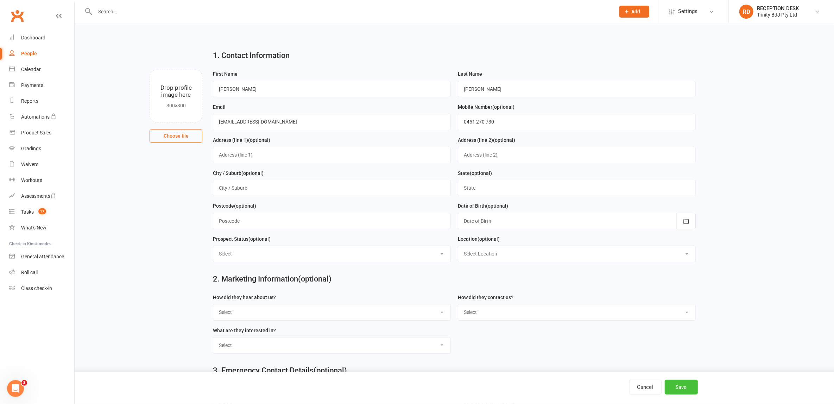
click at [679, 384] on button "Save" at bounding box center [680, 387] width 33 height 15
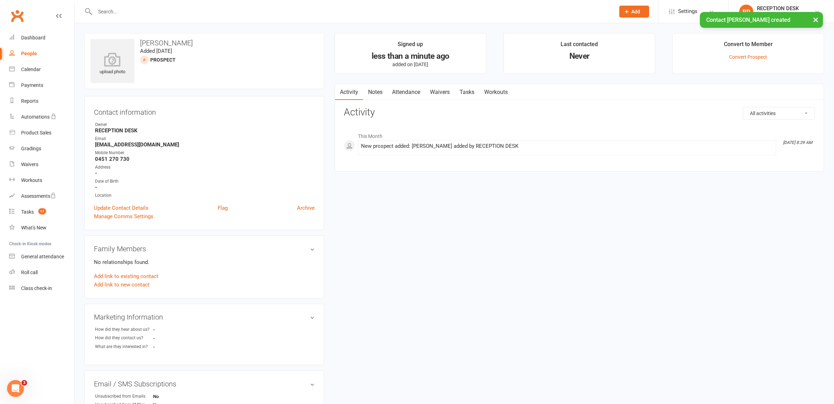
click at [473, 90] on link "Tasks" at bounding box center [467, 92] width 25 height 16
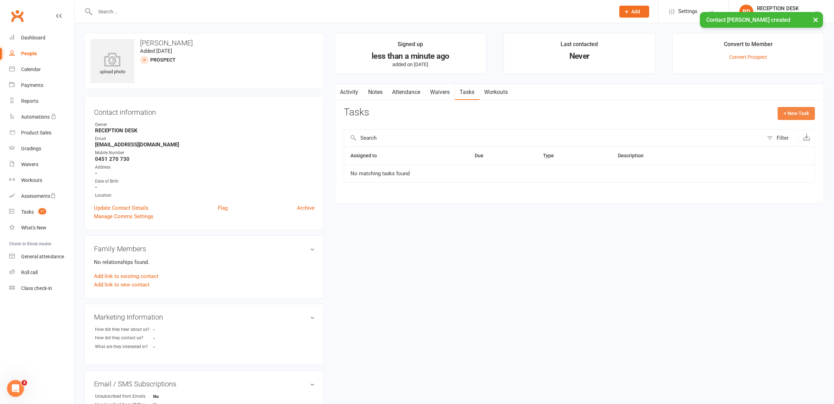
click at [787, 110] on button "+ New Task" at bounding box center [795, 113] width 37 height 13
select select "53742"
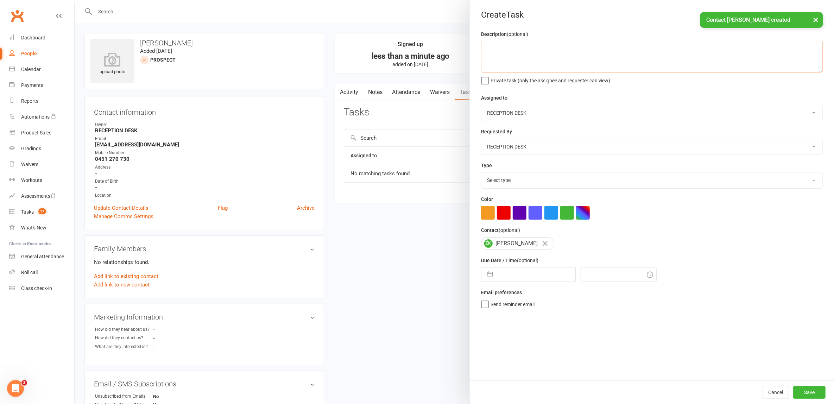
click at [578, 47] on textarea at bounding box center [652, 57] width 342 height 32
type textarea "15/09 = Interested in coming [DATE] for the women only. Call and schedule it"
click at [486, 274] on button "button" at bounding box center [489, 274] width 13 height 14
select select "7"
select select "2025"
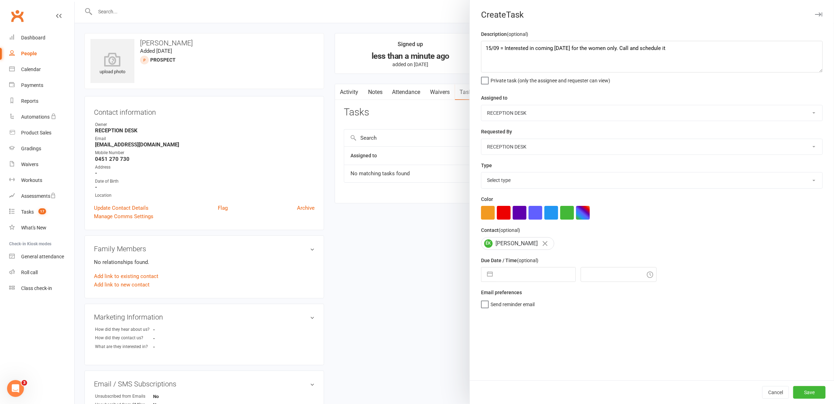
select select "8"
select select "2025"
select select "9"
select select "2025"
drag, startPoint x: 533, startPoint y: 354, endPoint x: 521, endPoint y: 353, distance: 12.0
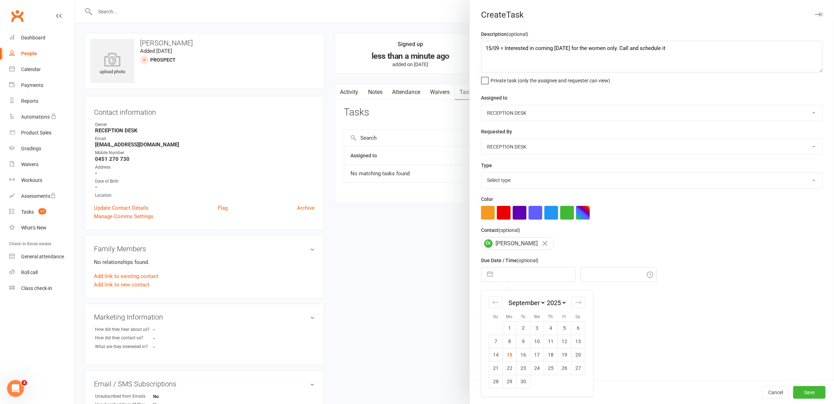
click at [535, 354] on td "17" at bounding box center [537, 354] width 14 height 13
type input "[DATE]"
type input "8:45am"
click at [488, 273] on button "button" at bounding box center [489, 274] width 13 height 14
select select "7"
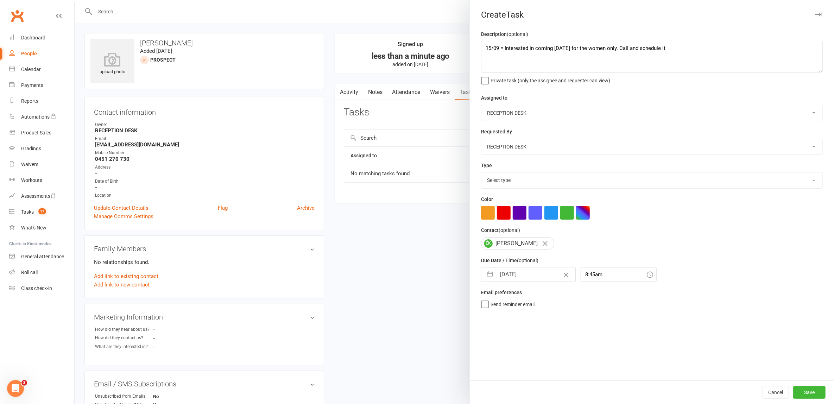
select select "2025"
select select "8"
select select "2025"
select select "9"
select select "2025"
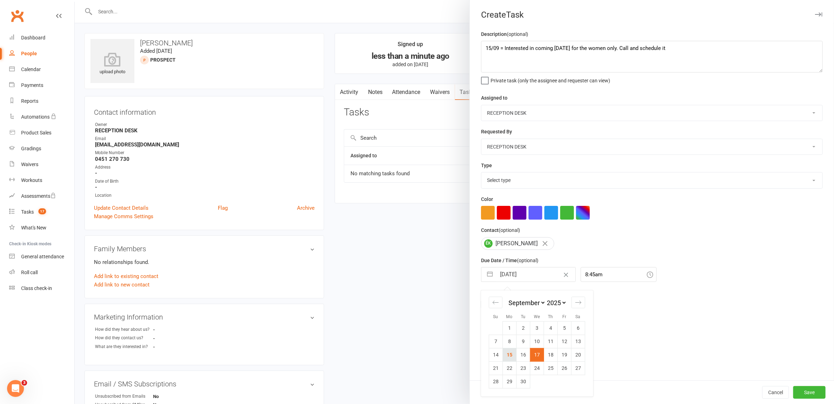
click at [508, 355] on td "15" at bounding box center [510, 354] width 14 height 13
type input "[DATE]"
click at [586, 274] on input "8:45am" at bounding box center [618, 274] width 76 height 15
click at [591, 309] on div "12:30am" at bounding box center [618, 310] width 75 height 11
click at [592, 273] on input "12:30am" at bounding box center [618, 274] width 76 height 15
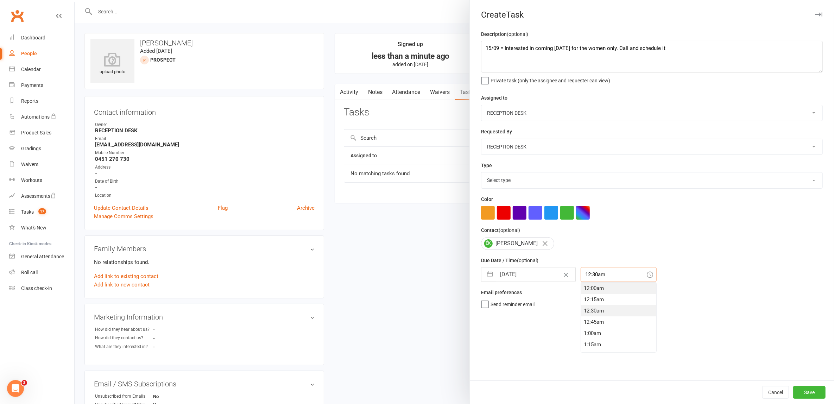
click at [591, 287] on div "12:00am" at bounding box center [618, 287] width 75 height 11
type input "12:00am"
click at [509, 178] on select "Select type E-mail In person Intro lesson [DATE] Meeting Phone call Add new tas…" at bounding box center [651, 179] width 341 height 15
select select "28721"
click at [481, 172] on select "Select type E-mail In person Intro lesson [DATE] Meeting Phone call Add new tas…" at bounding box center [651, 179] width 341 height 15
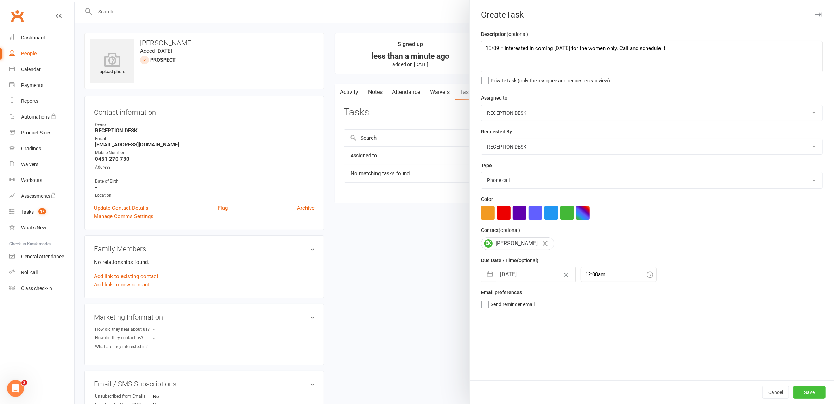
click at [804, 389] on button "Save" at bounding box center [809, 392] width 32 height 13
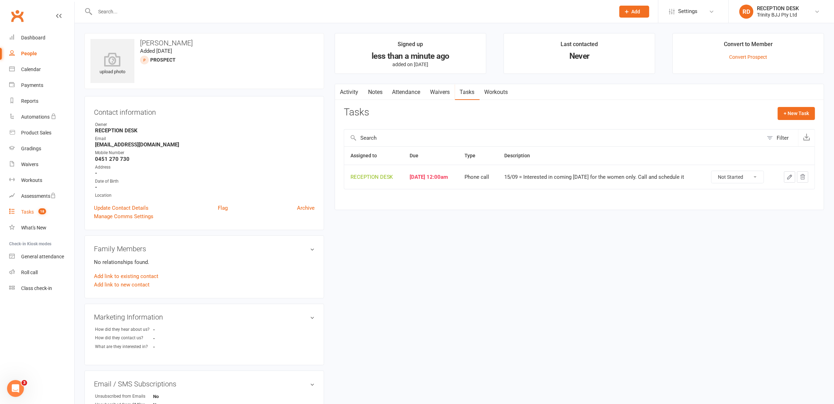
click at [26, 211] on div "Tasks" at bounding box center [27, 212] width 13 height 6
